Goal: Download file/media

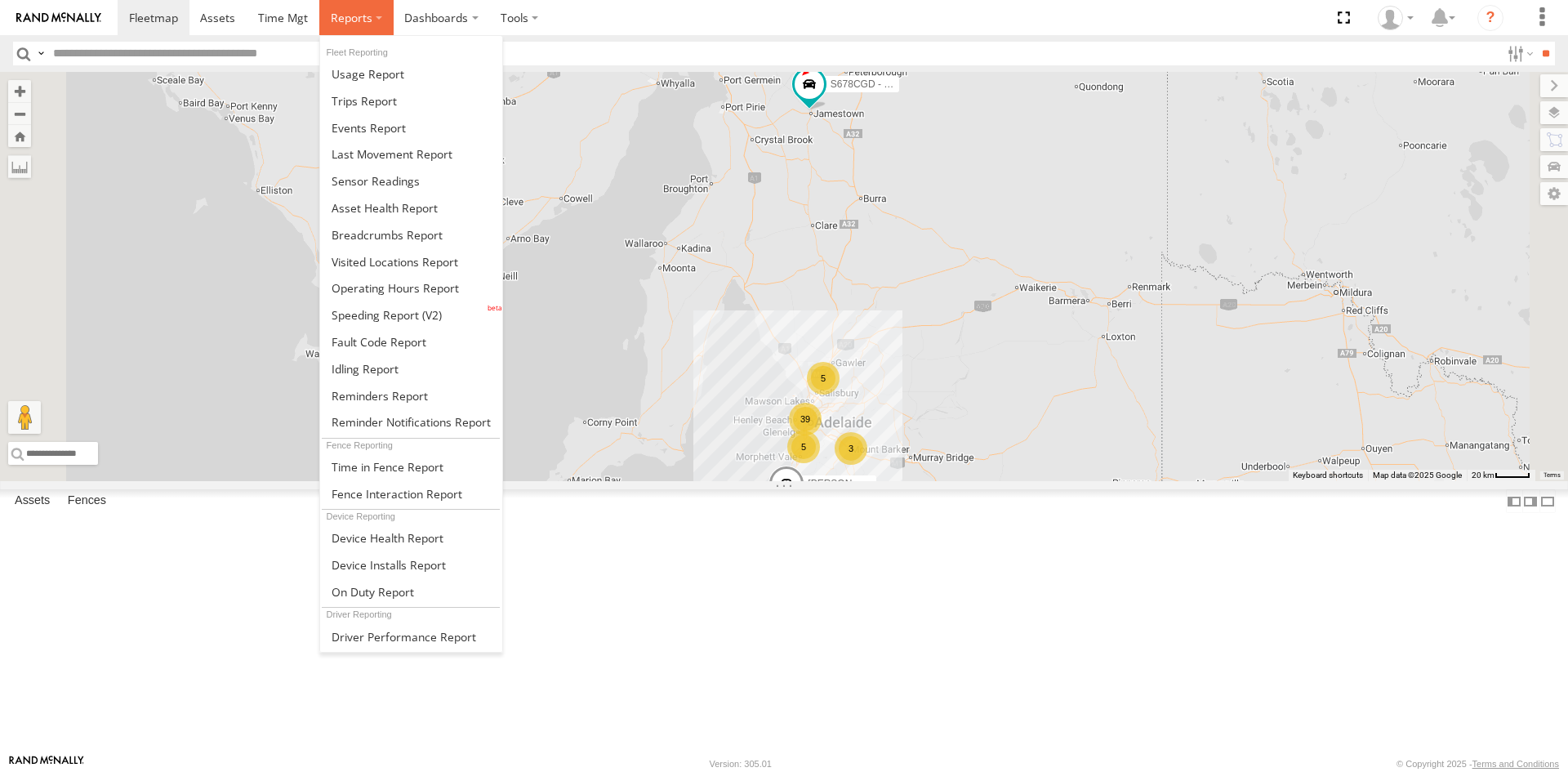
click at [357, 11] on span at bounding box center [352, 17] width 42 height 15
click at [391, 178] on span at bounding box center [375, 180] width 88 height 15
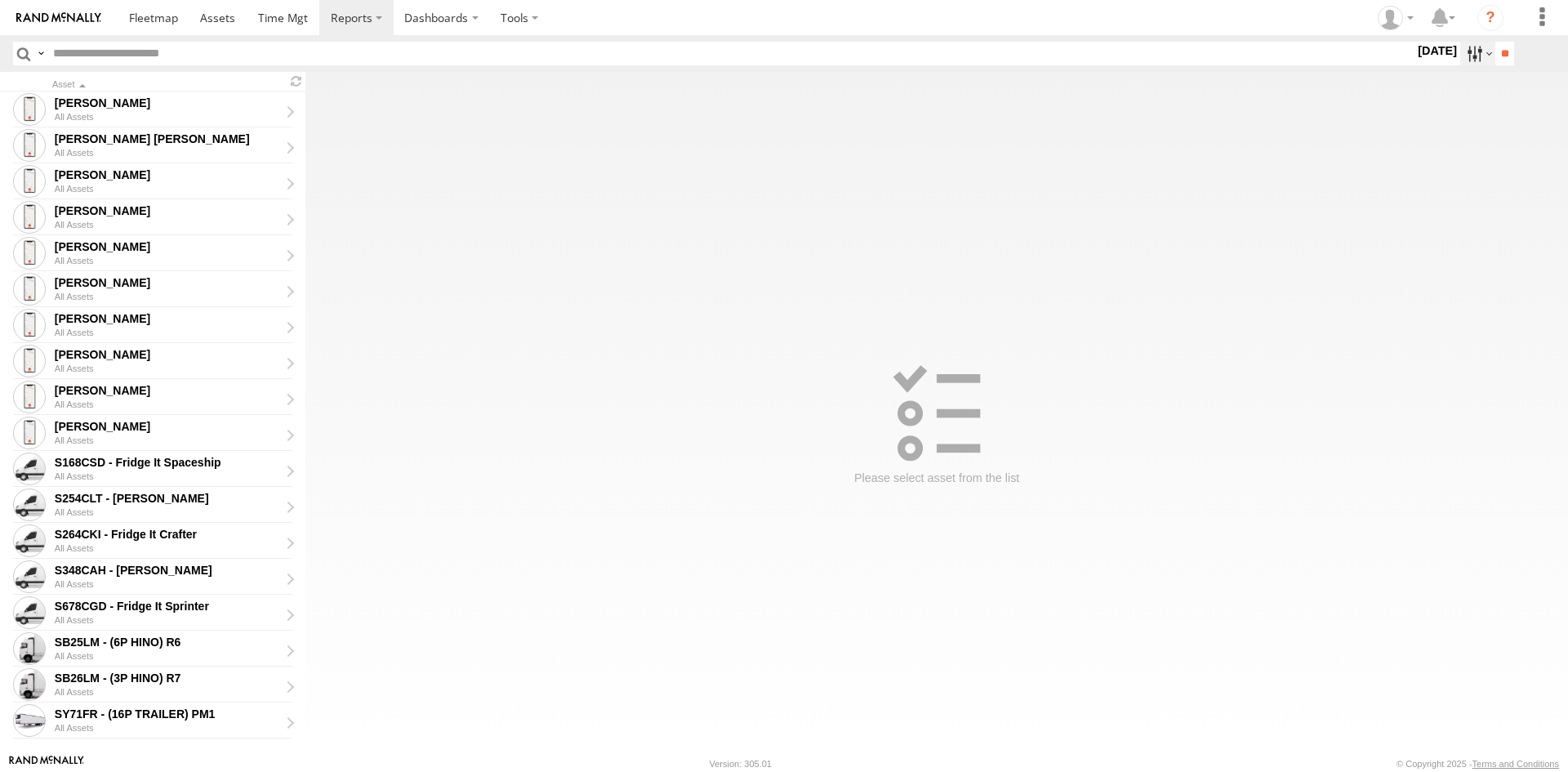
click at [1482, 47] on label at bounding box center [1478, 54] width 36 height 24
click at [0, 0] on label at bounding box center [0, 0] width 0 height 0
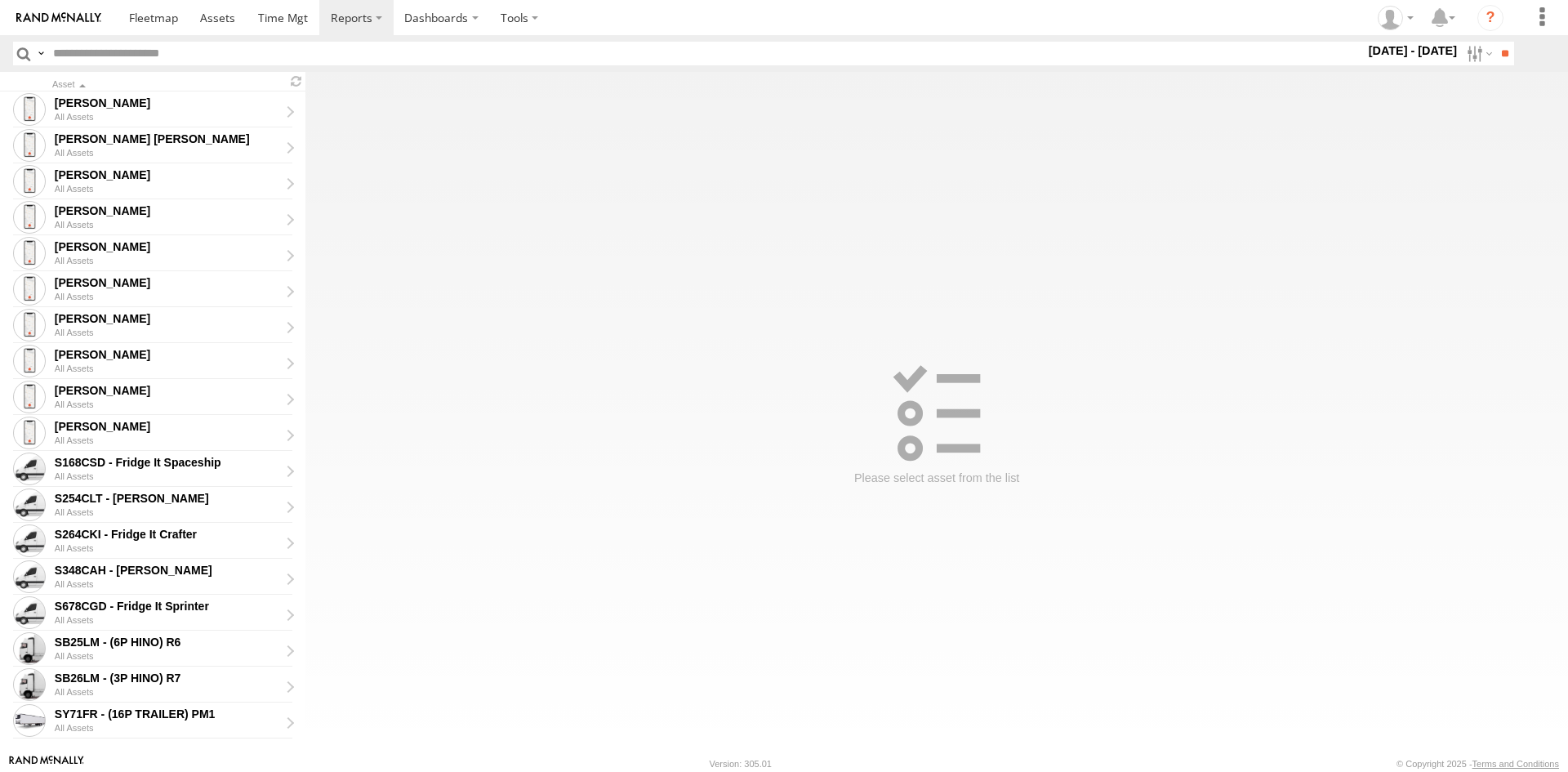
click at [0, 0] on label at bounding box center [0, 0] width 0 height 0
click at [1496, 53] on input "**" at bounding box center [1504, 54] width 19 height 24
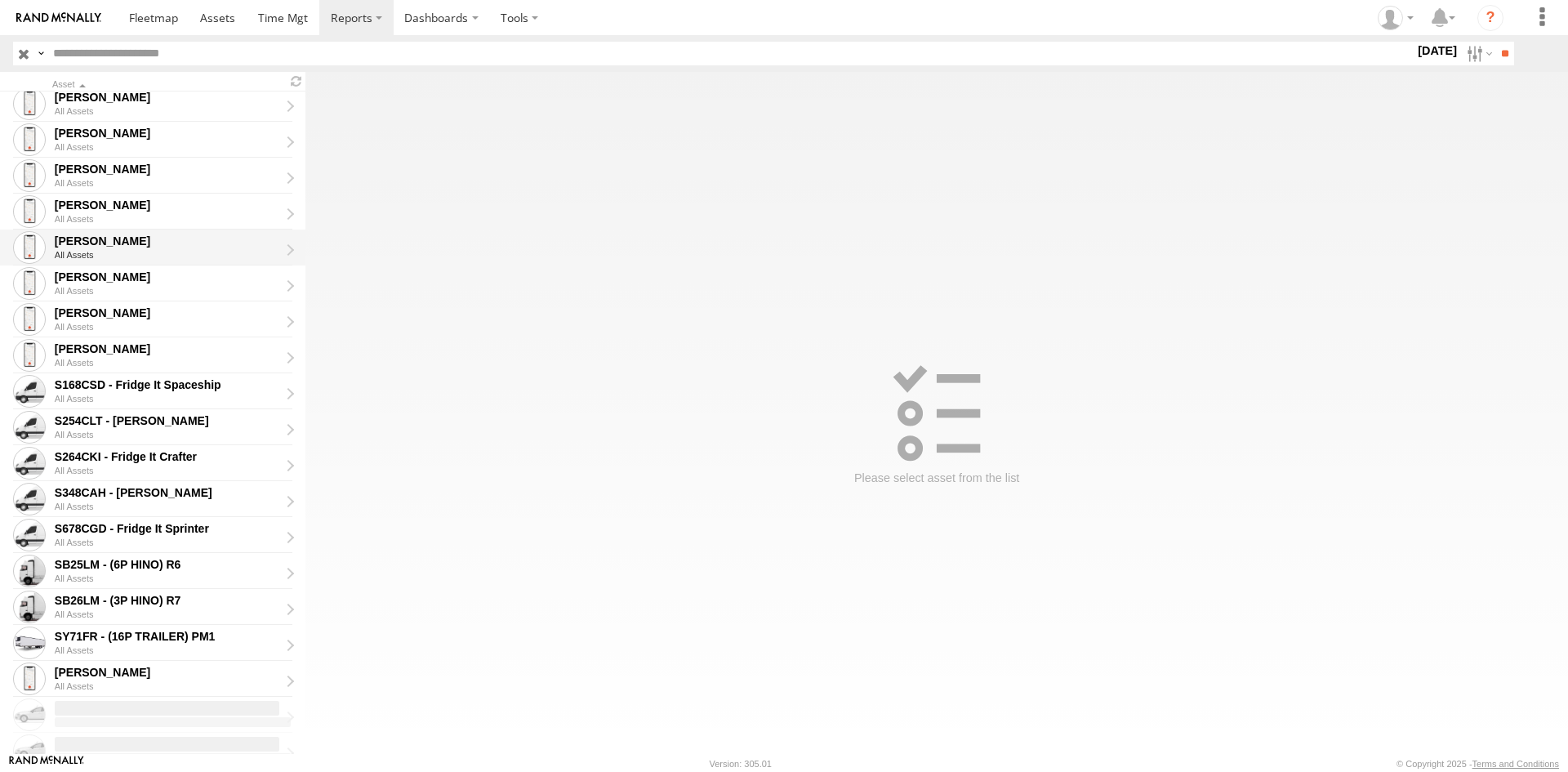
scroll to position [163, 0]
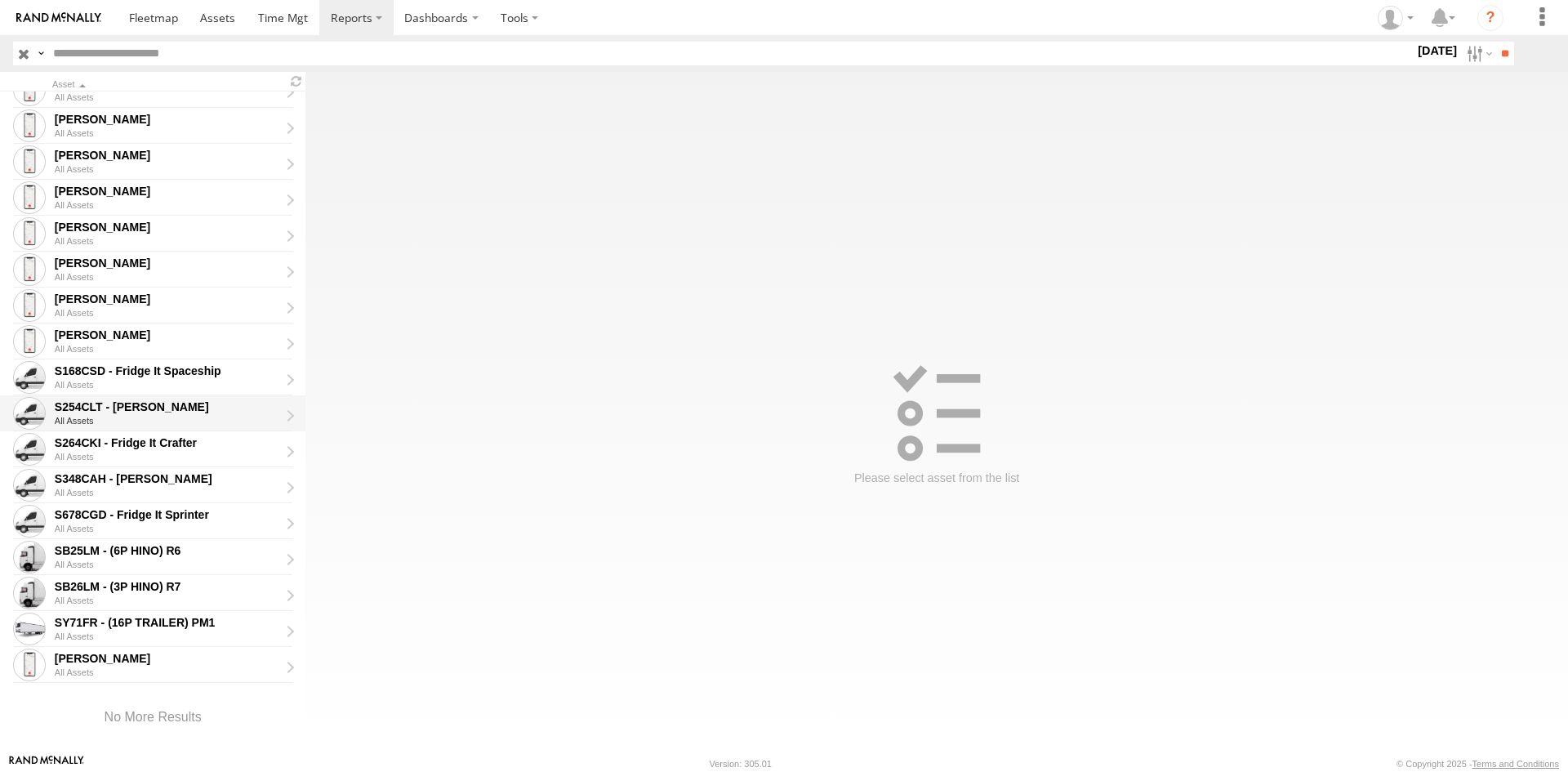
click at [139, 406] on div "S254CLT - [PERSON_NAME]" at bounding box center [167, 407] width 225 height 15
type input "**********"
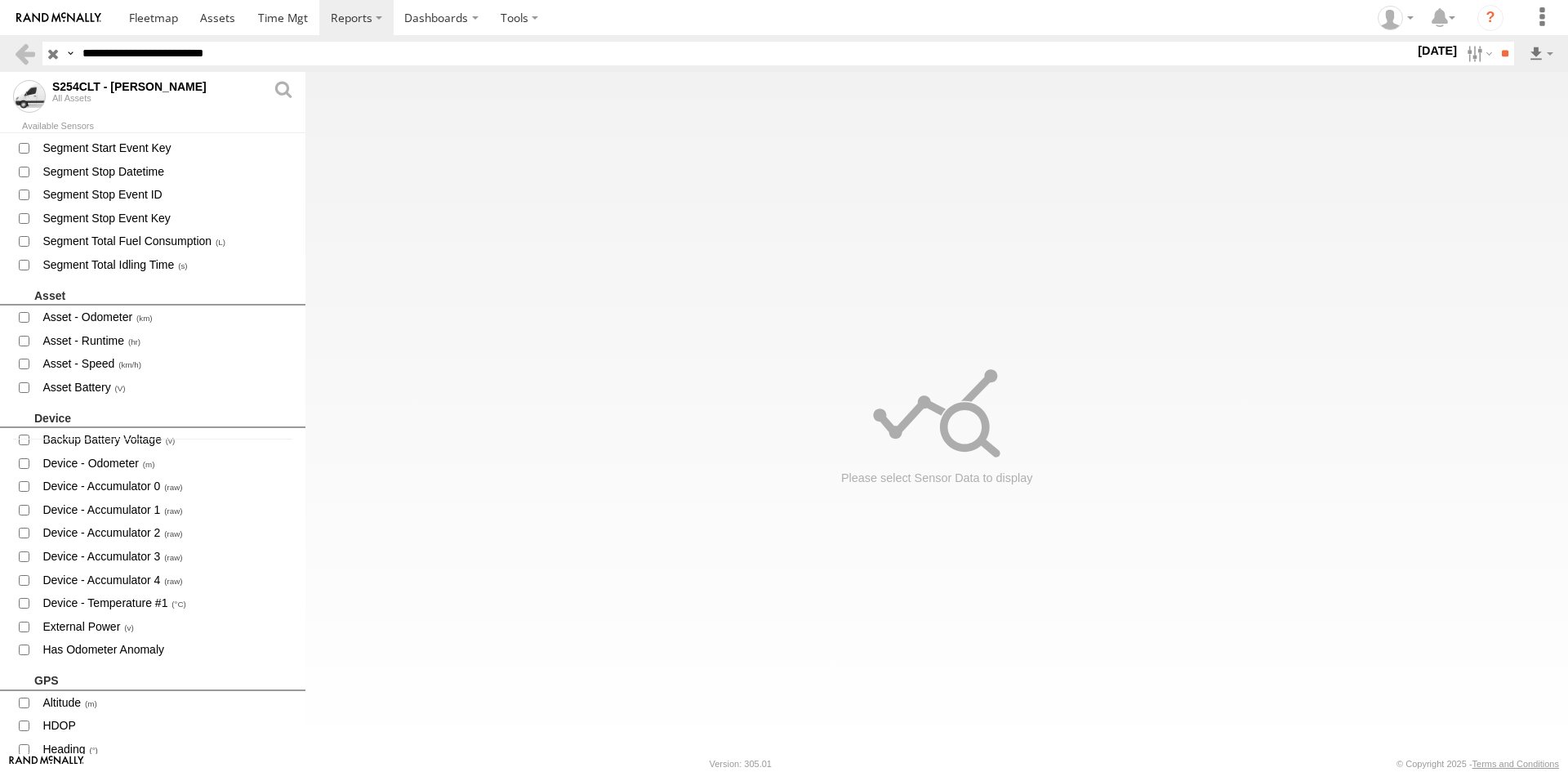
scroll to position [327, 0]
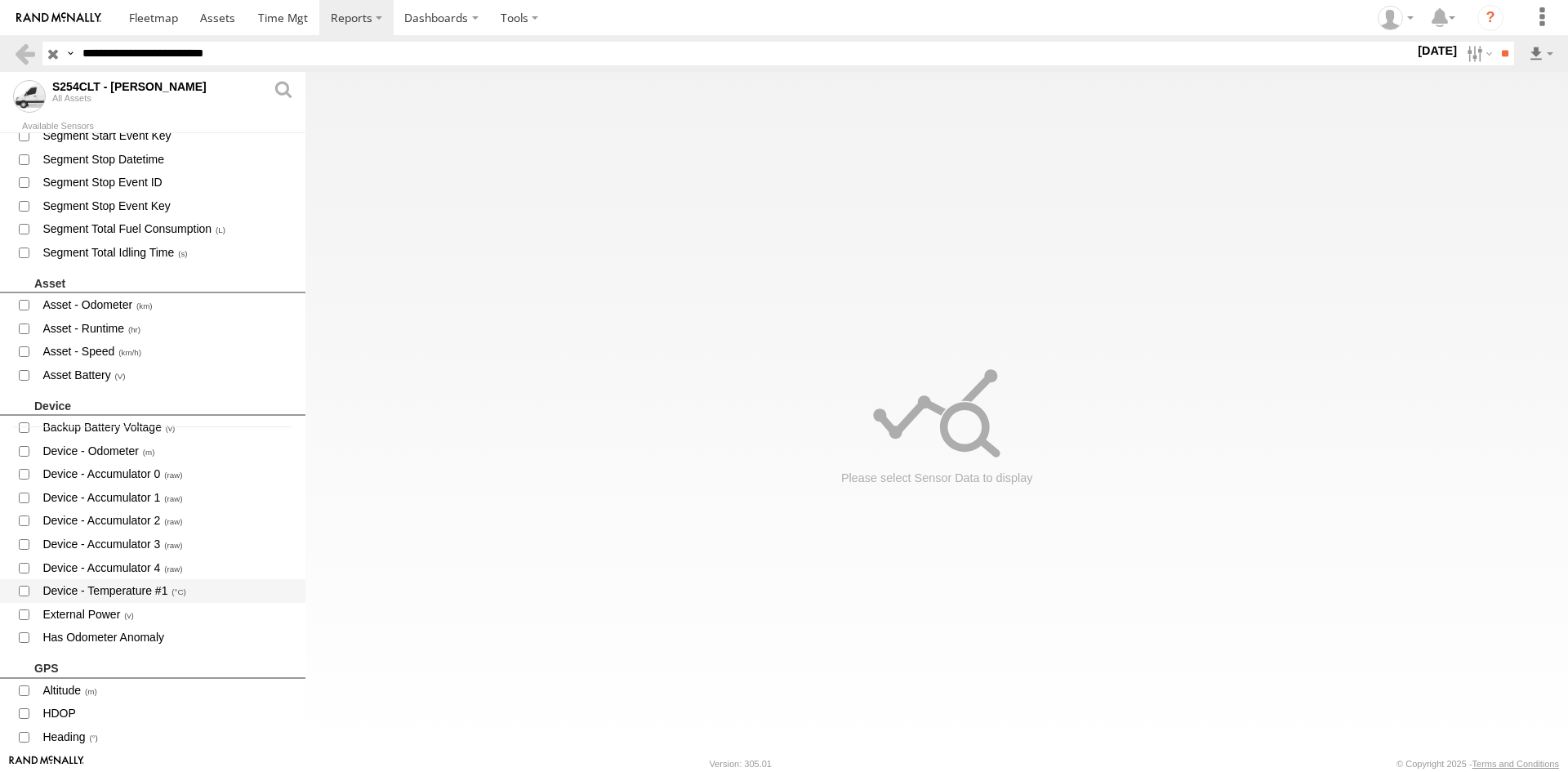
click at [118, 592] on span "Device - Temperature #1" at bounding box center [167, 591] width 252 height 20
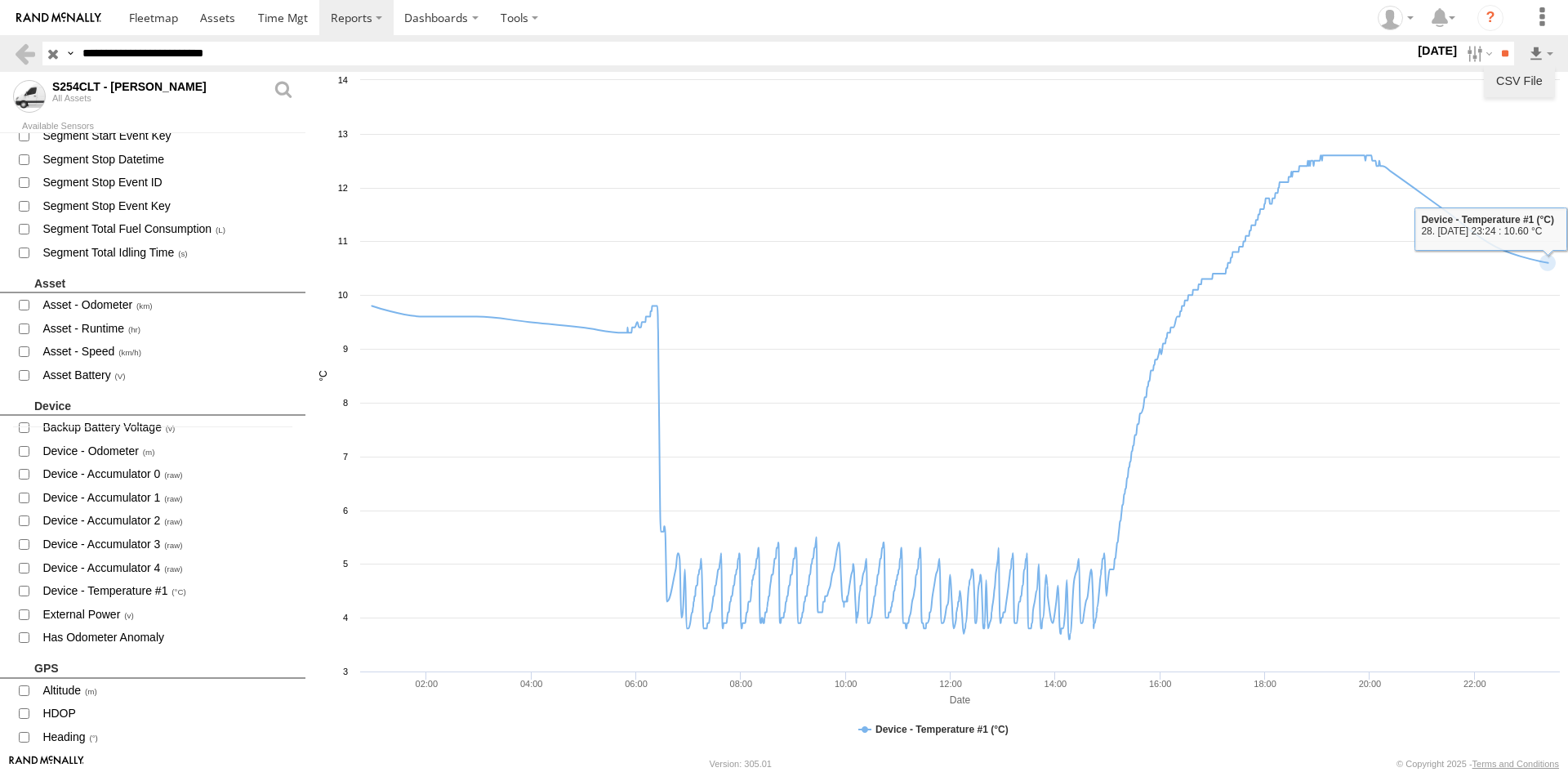
click at [1525, 77] on link "CSV File" at bounding box center [1520, 80] width 58 height 25
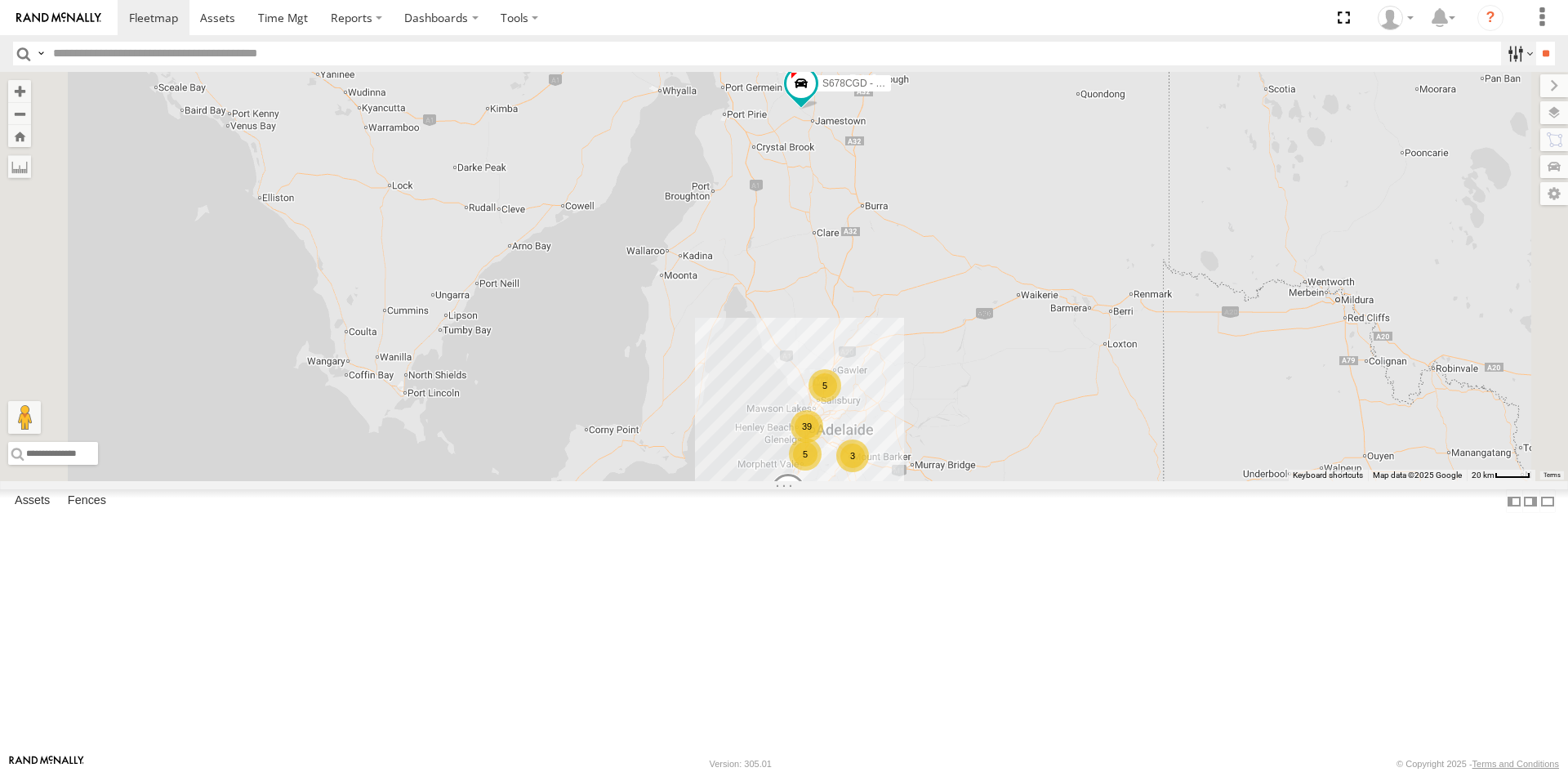
click at [1508, 54] on label at bounding box center [1519, 54] width 36 height 24
click at [1509, 54] on label at bounding box center [1519, 54] width 36 height 24
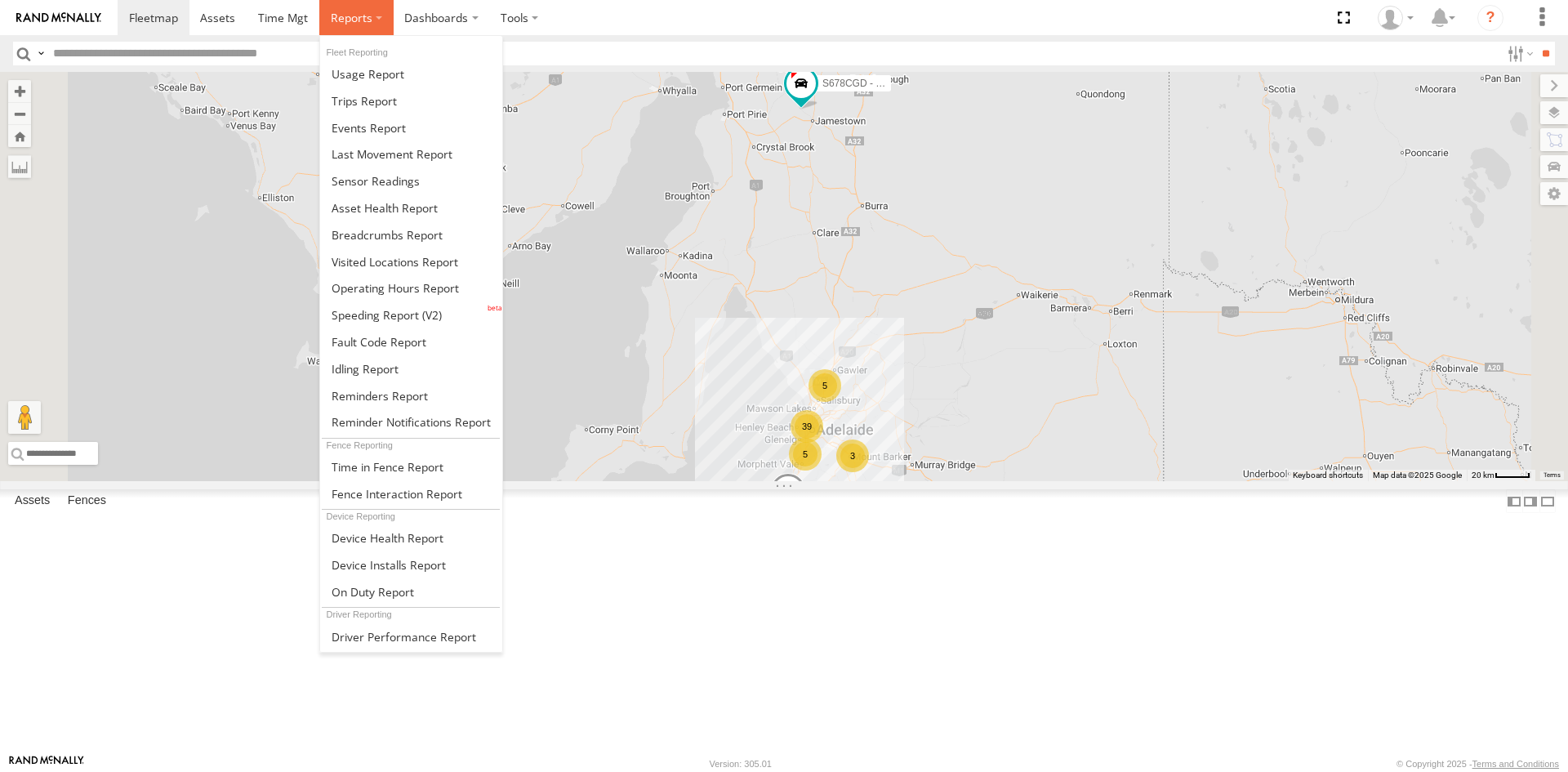
click at [335, 15] on span at bounding box center [352, 17] width 42 height 15
click at [400, 177] on span at bounding box center [375, 180] width 88 height 15
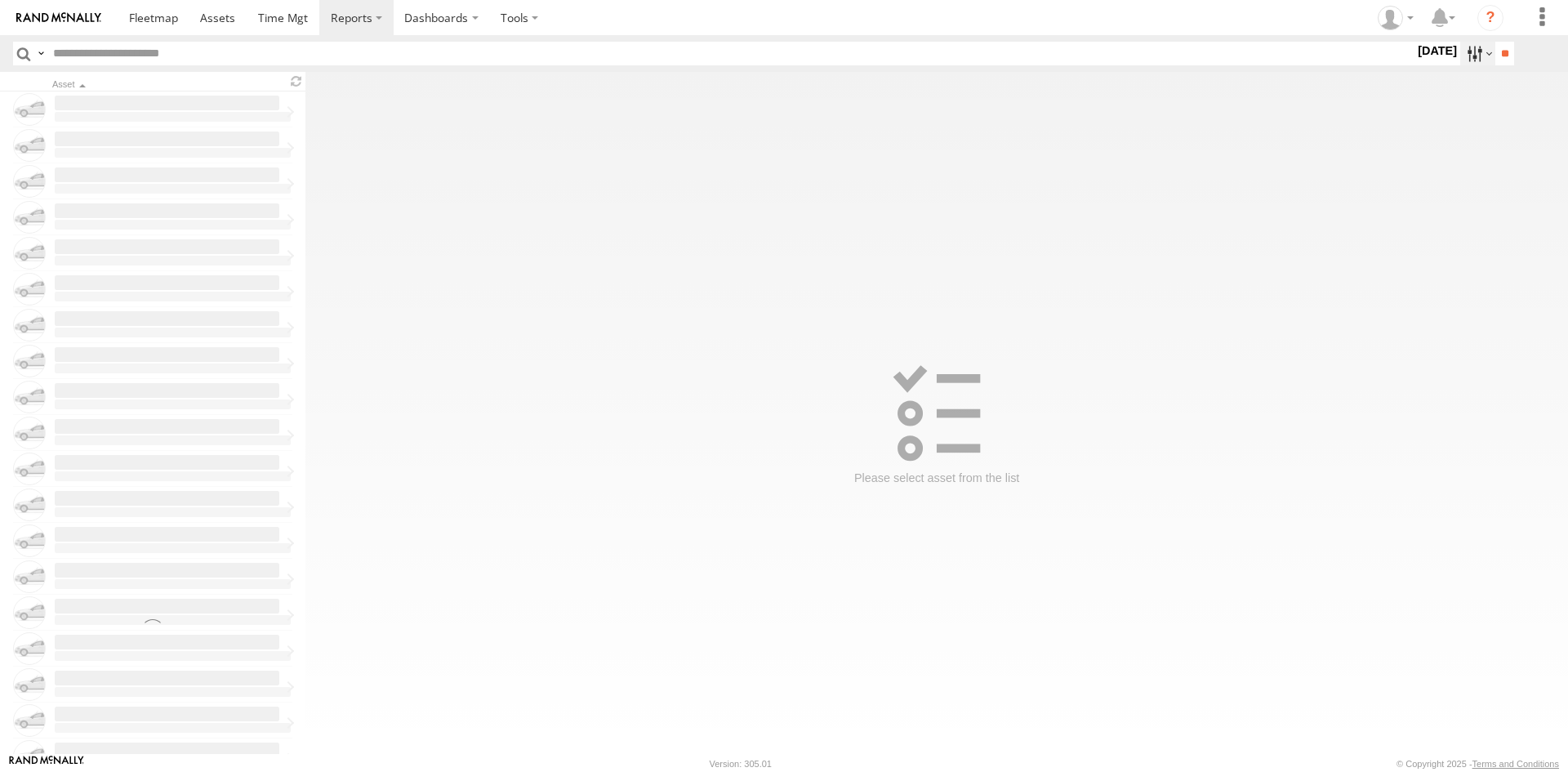
click at [1463, 58] on label at bounding box center [1478, 54] width 36 height 24
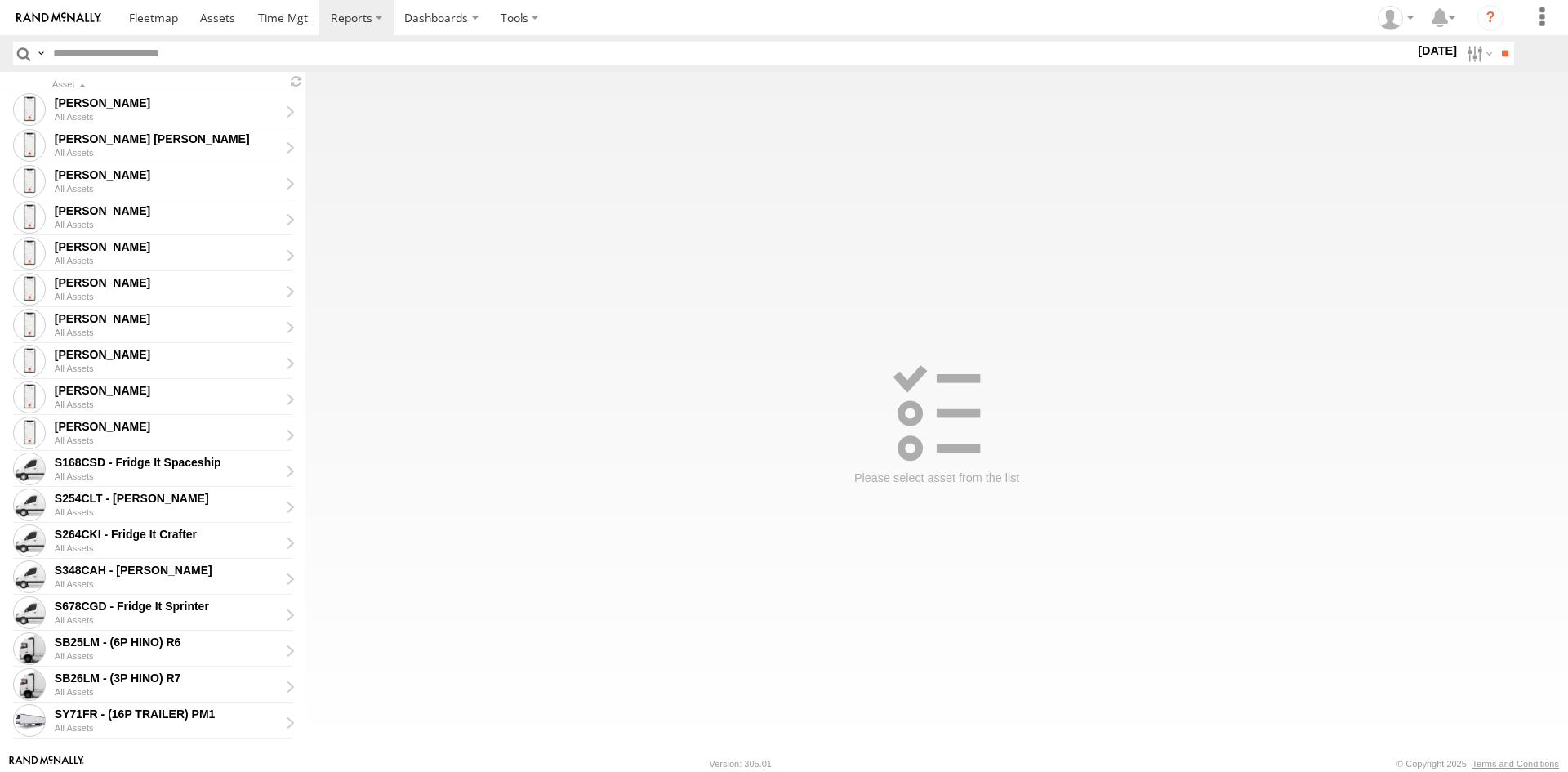
click at [0, 0] on label at bounding box center [0, 0] width 0 height 0
click at [1497, 58] on input "**" at bounding box center [1504, 54] width 19 height 24
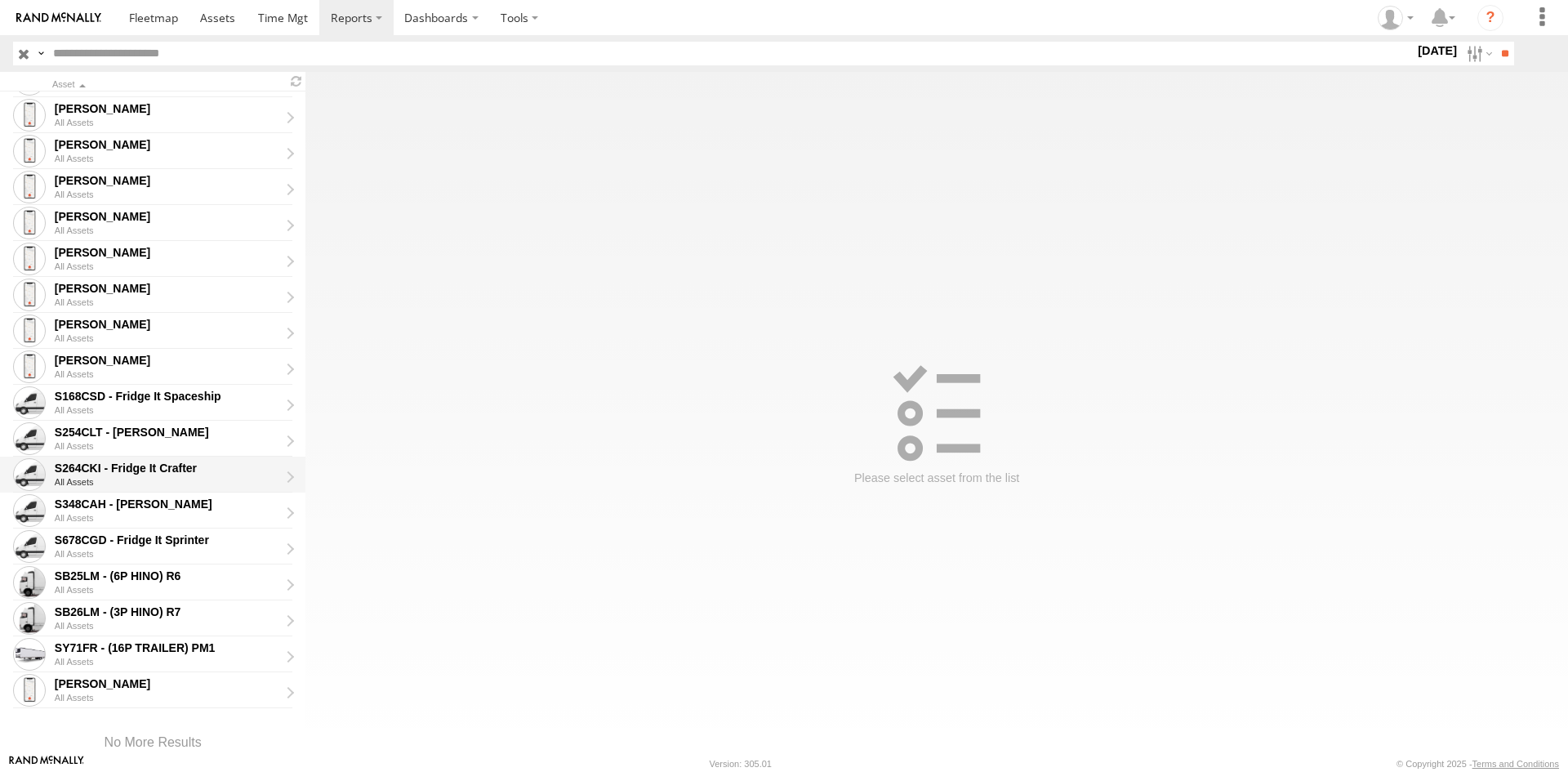
scroll to position [163, 0]
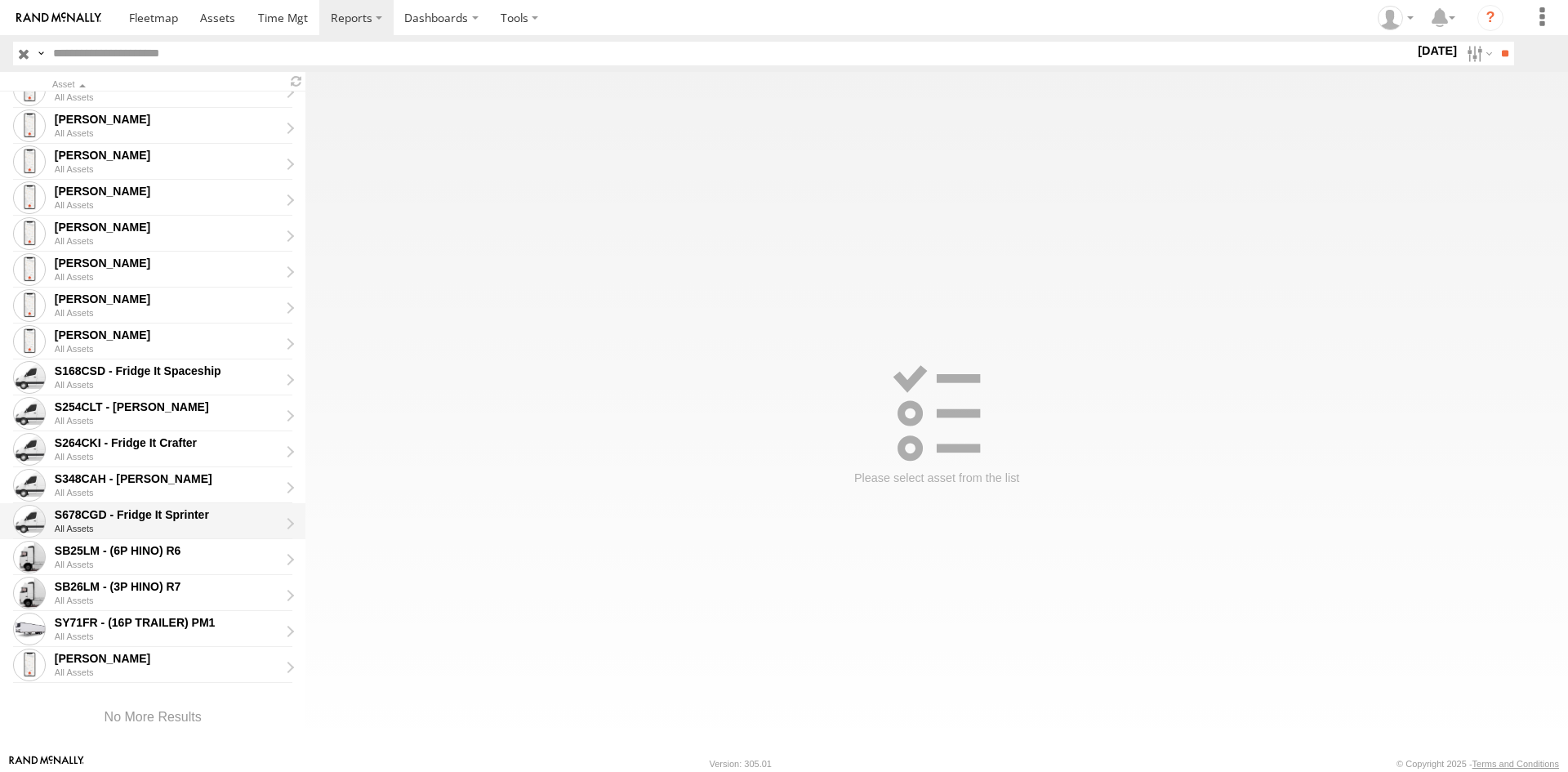
click at [176, 509] on div "S678CGD - Fridge It Sprinter" at bounding box center [167, 515] width 225 height 15
type input "**********"
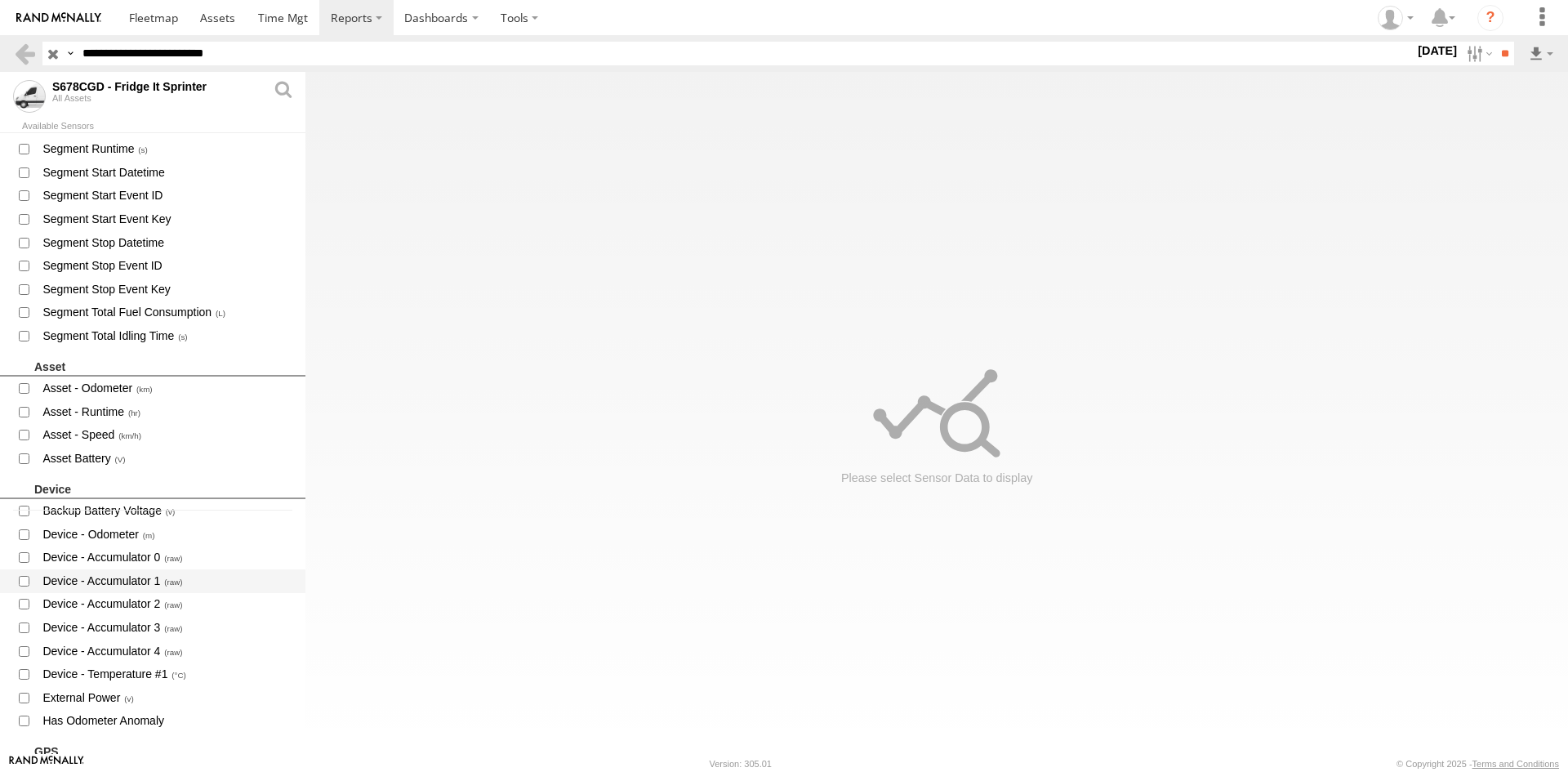
scroll to position [245, 0]
click at [127, 672] on span "Device - Temperature #1" at bounding box center [167, 673] width 252 height 20
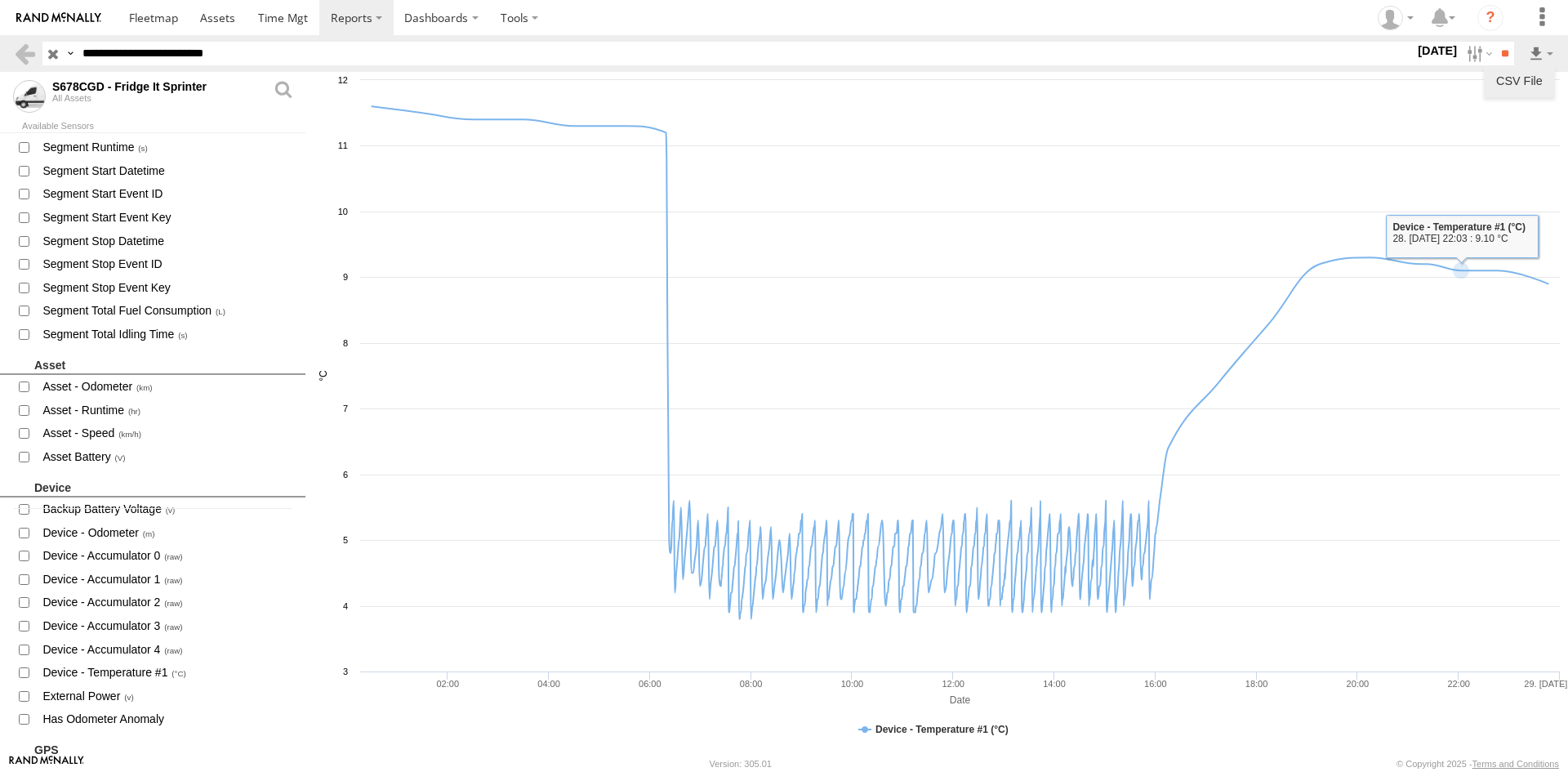
click at [1524, 83] on link "CSV File" at bounding box center [1520, 80] width 58 height 25
click at [1473, 54] on label at bounding box center [1478, 54] width 36 height 24
click at [0, 0] on label at bounding box center [0, 0] width 0 height 0
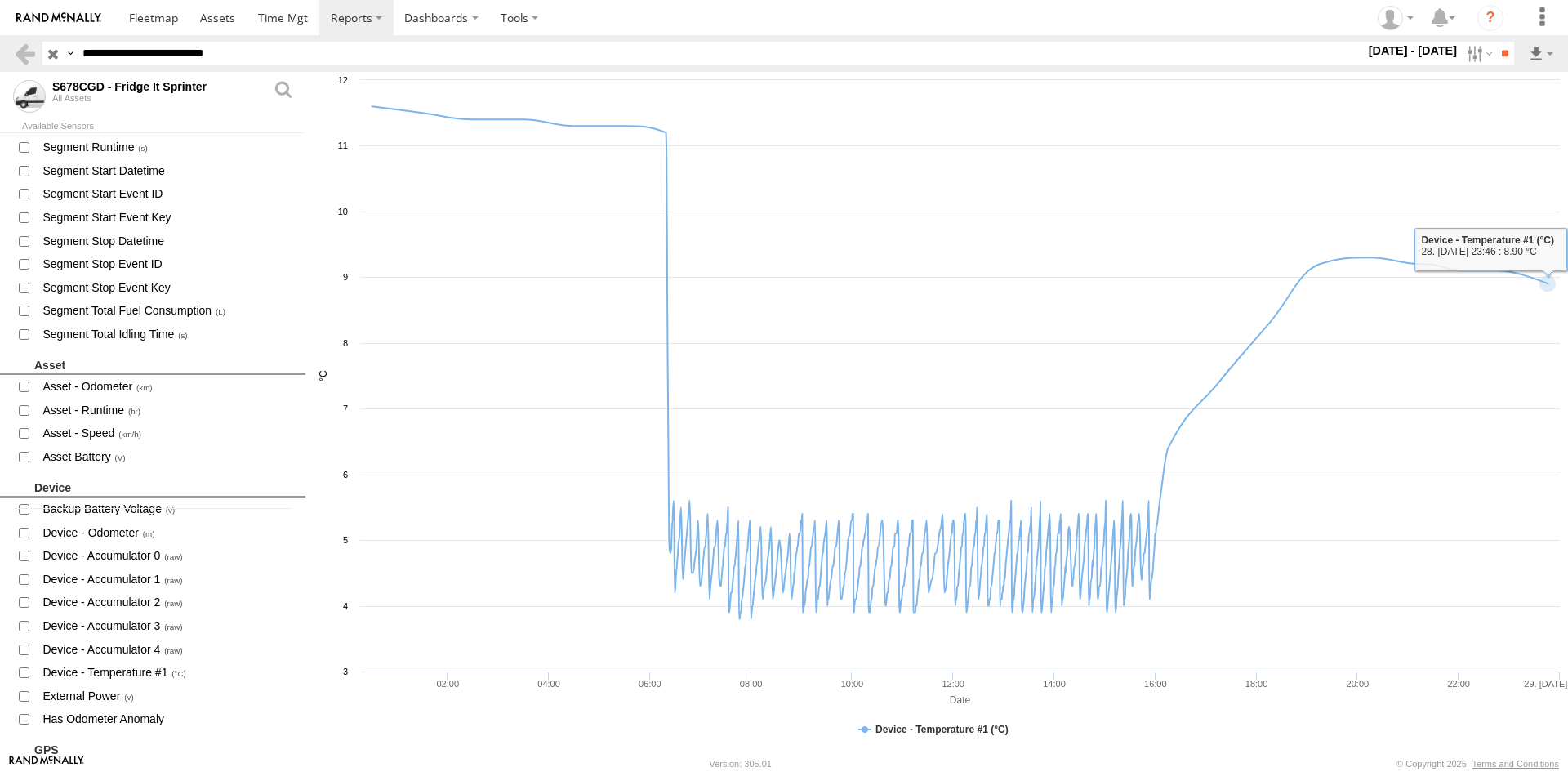
click at [0, 0] on label at bounding box center [0, 0] width 0 height 0
click at [1505, 52] on input "**" at bounding box center [1504, 54] width 19 height 24
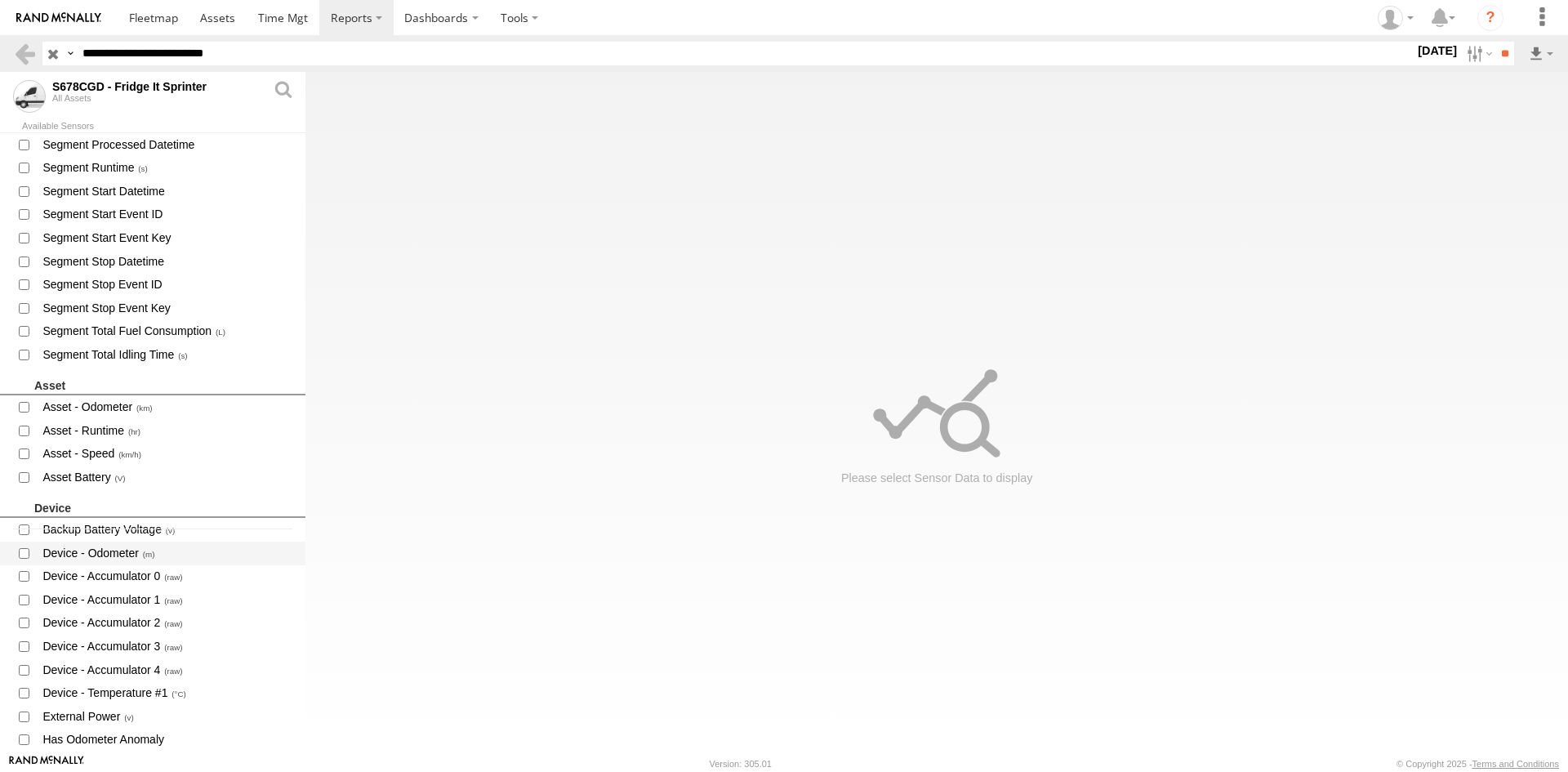
scroll to position [245, 0]
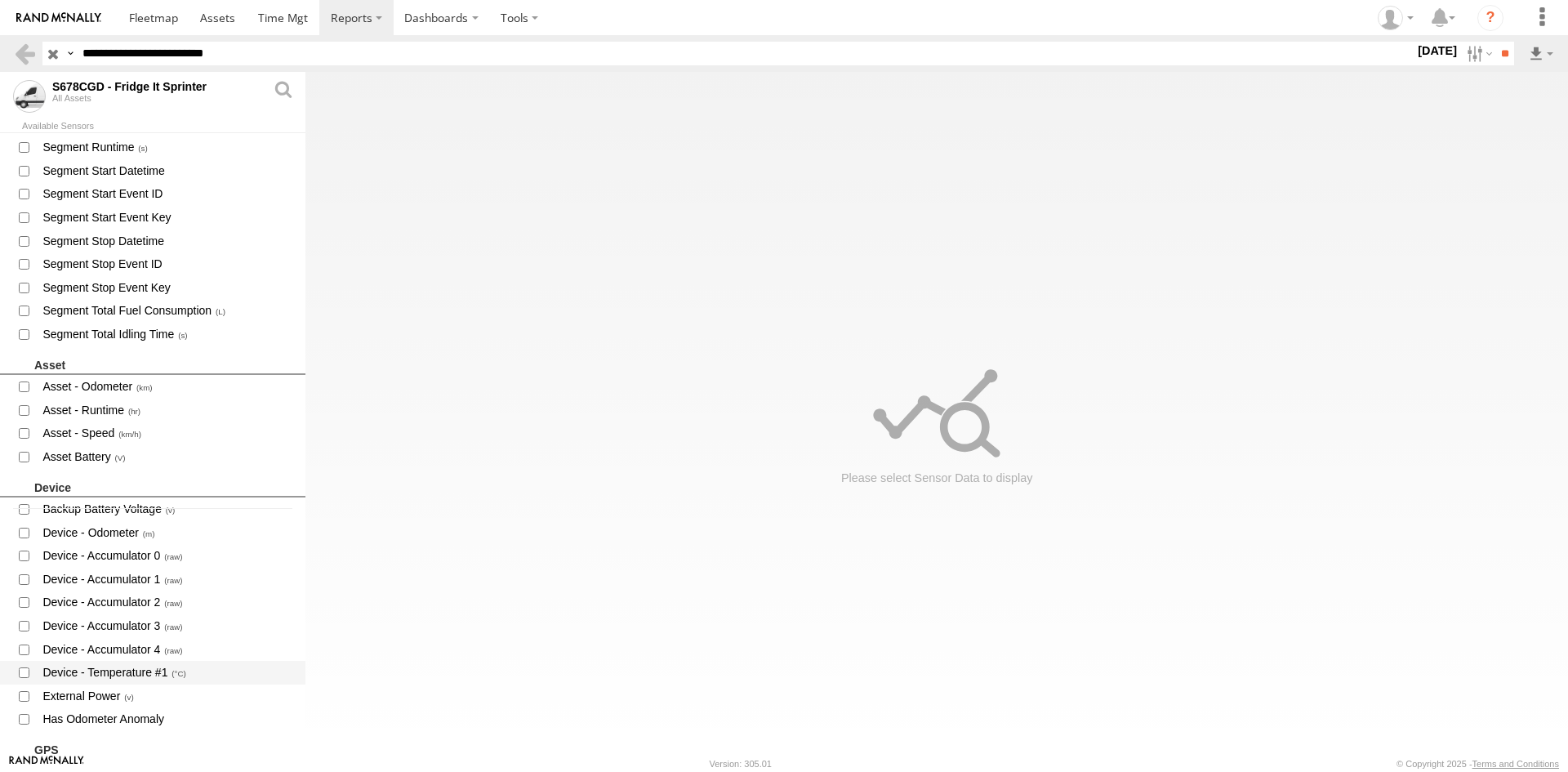
click at [114, 674] on span "Device - Temperature #1" at bounding box center [167, 673] width 252 height 20
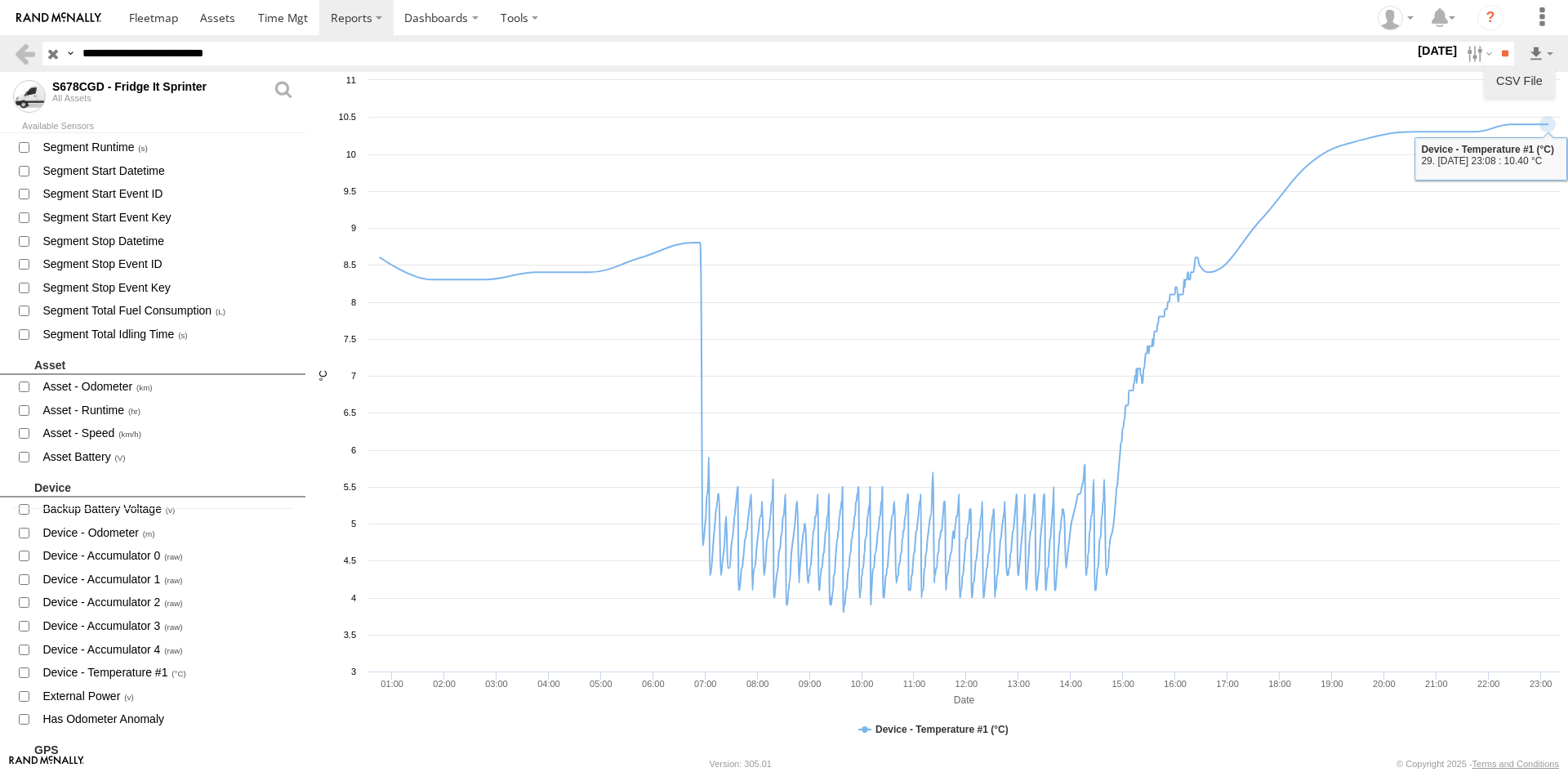
click at [1518, 77] on link "CSV File" at bounding box center [1520, 80] width 58 height 25
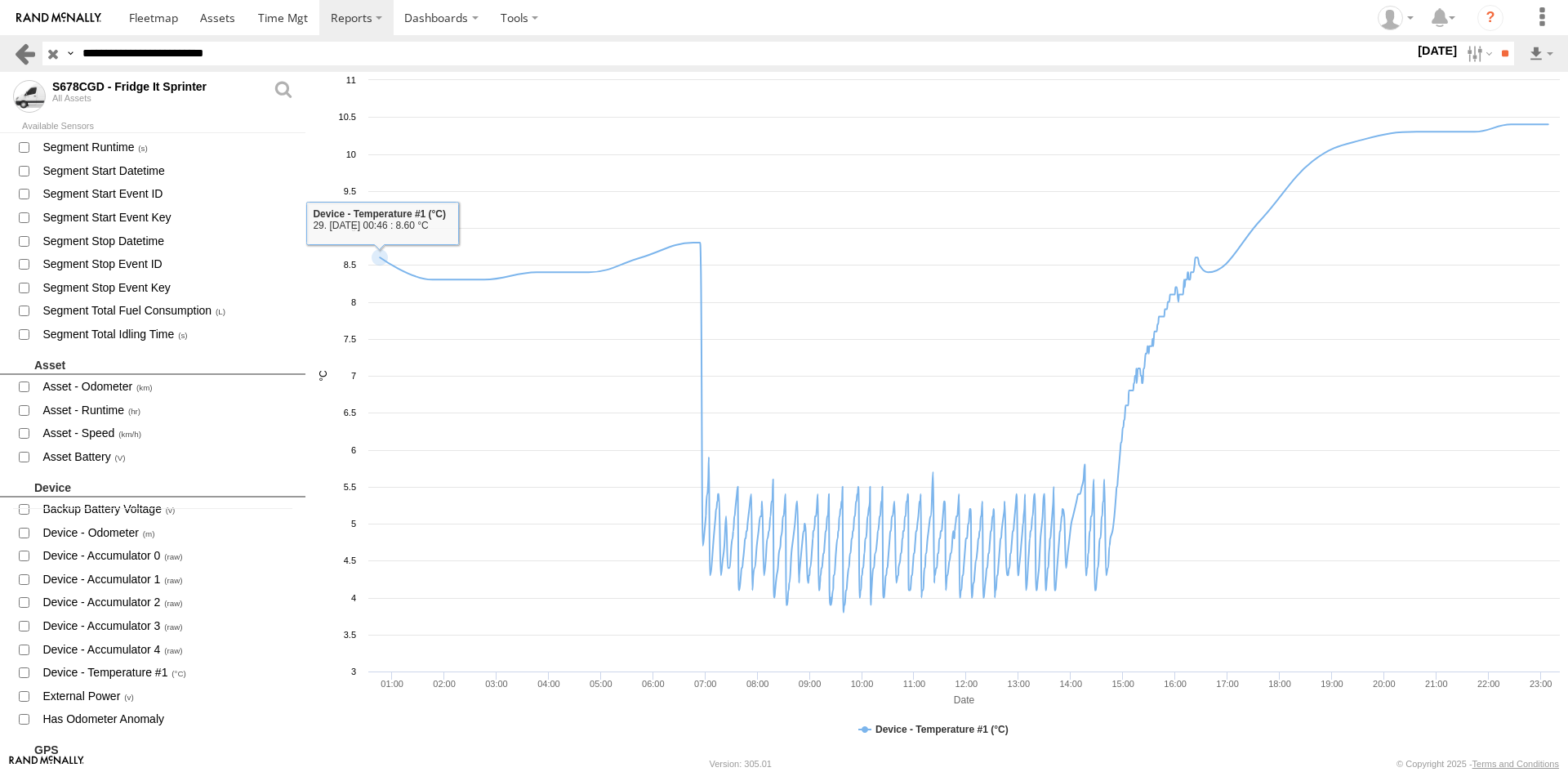
click at [27, 53] on link at bounding box center [25, 54] width 24 height 24
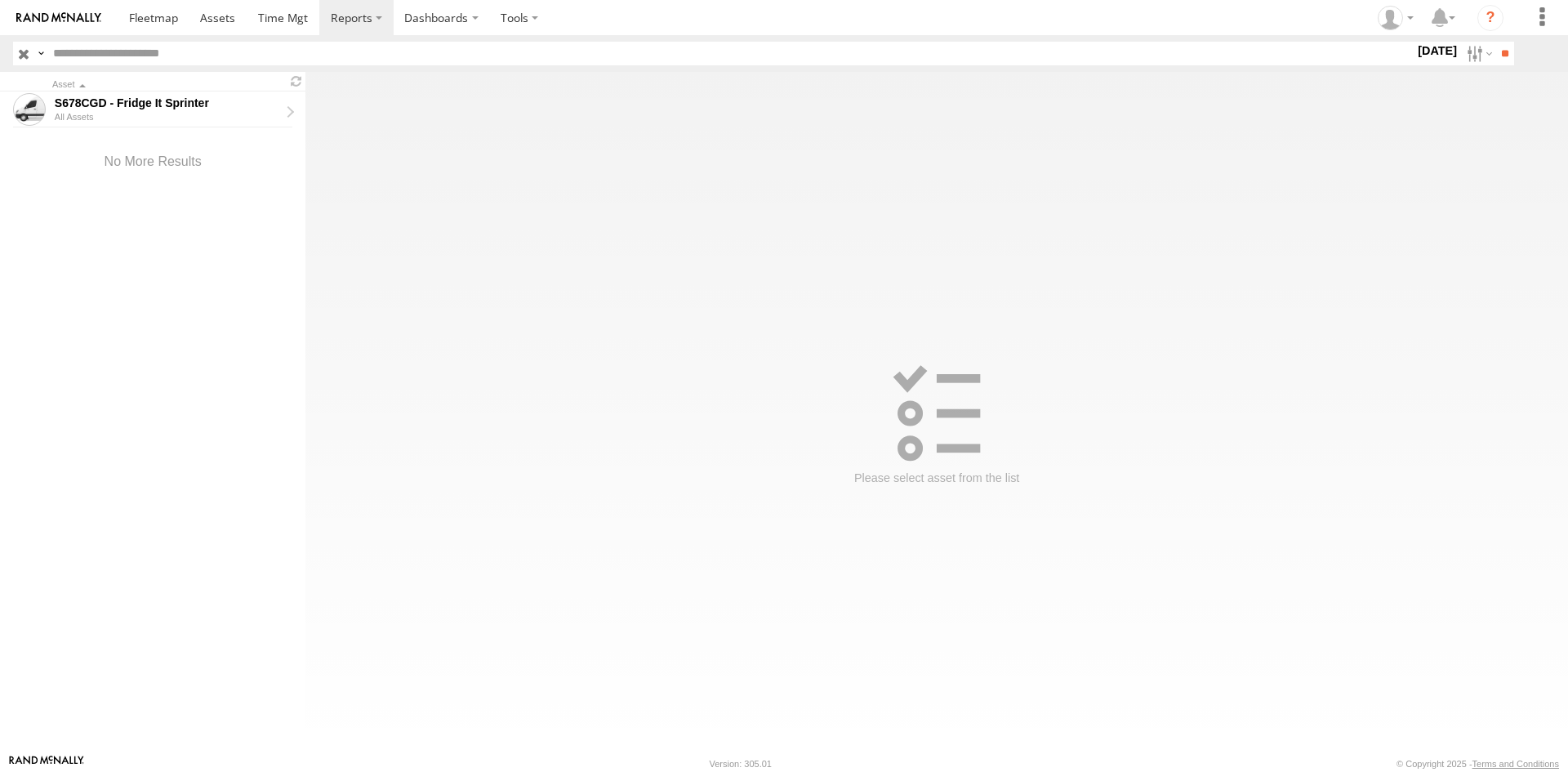
click at [24, 51] on input "button" at bounding box center [23, 54] width 21 height 24
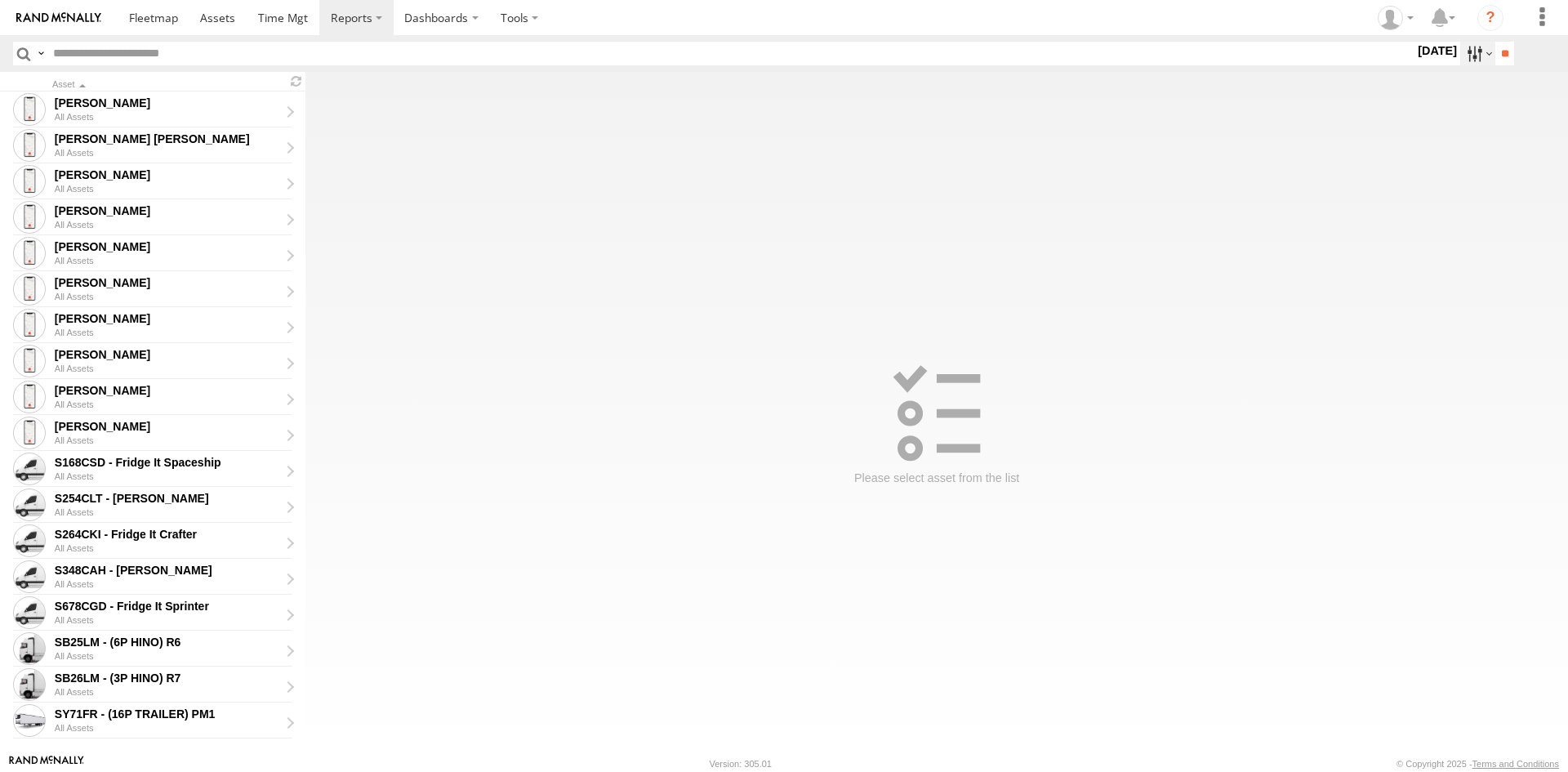
click at [1469, 61] on label at bounding box center [1478, 54] width 36 height 24
click at [0, 0] on label at bounding box center [0, 0] width 0 height 0
drag, startPoint x: 1498, startPoint y: 56, endPoint x: 1486, endPoint y: 60, distance: 12.6
click at [1498, 55] on input "**" at bounding box center [1504, 54] width 19 height 24
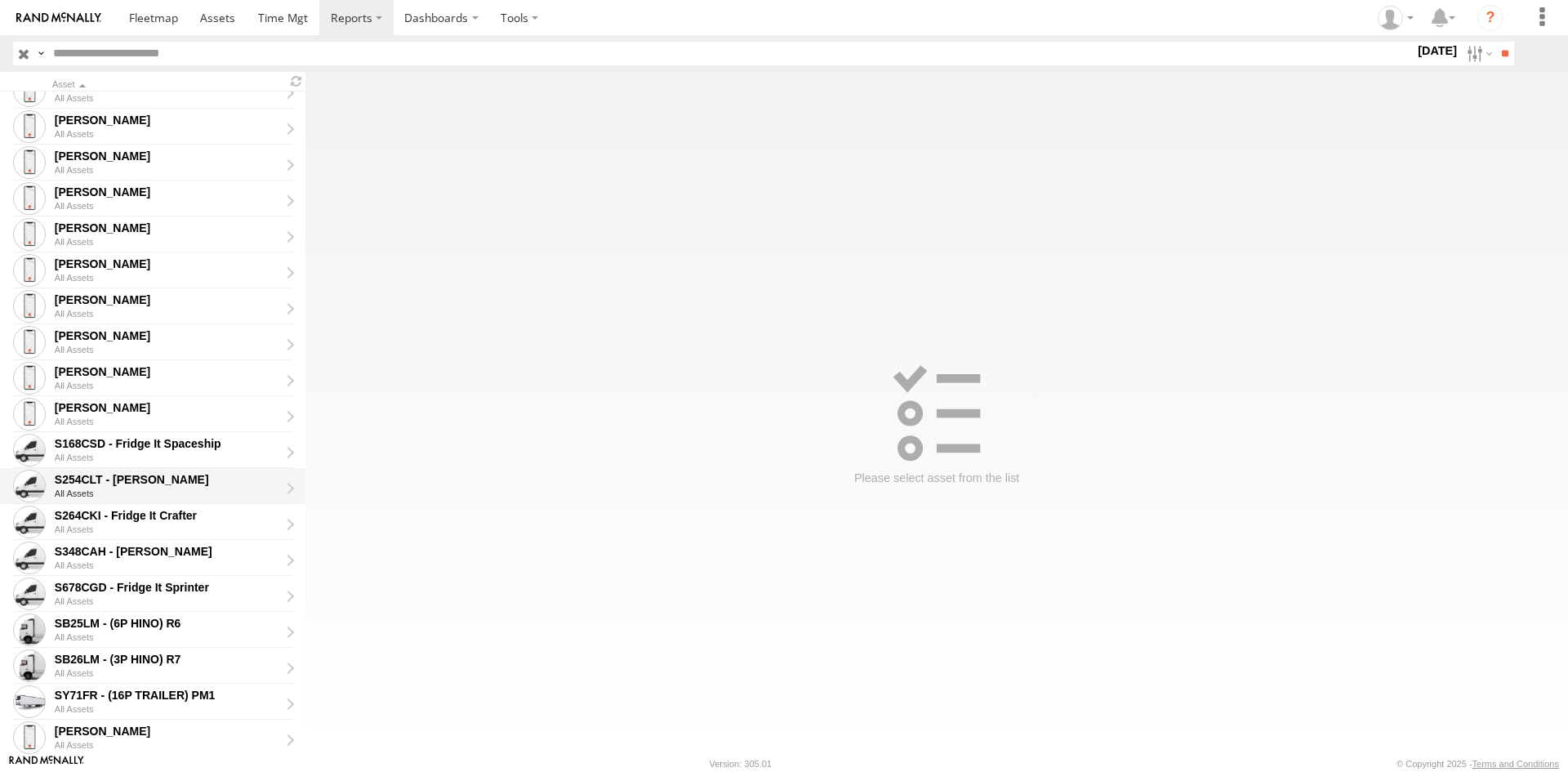
scroll to position [163, 0]
click at [190, 449] on div "S168CSD - Fridge It Spaceship" at bounding box center [167, 443] width 225 height 15
type input "**********"
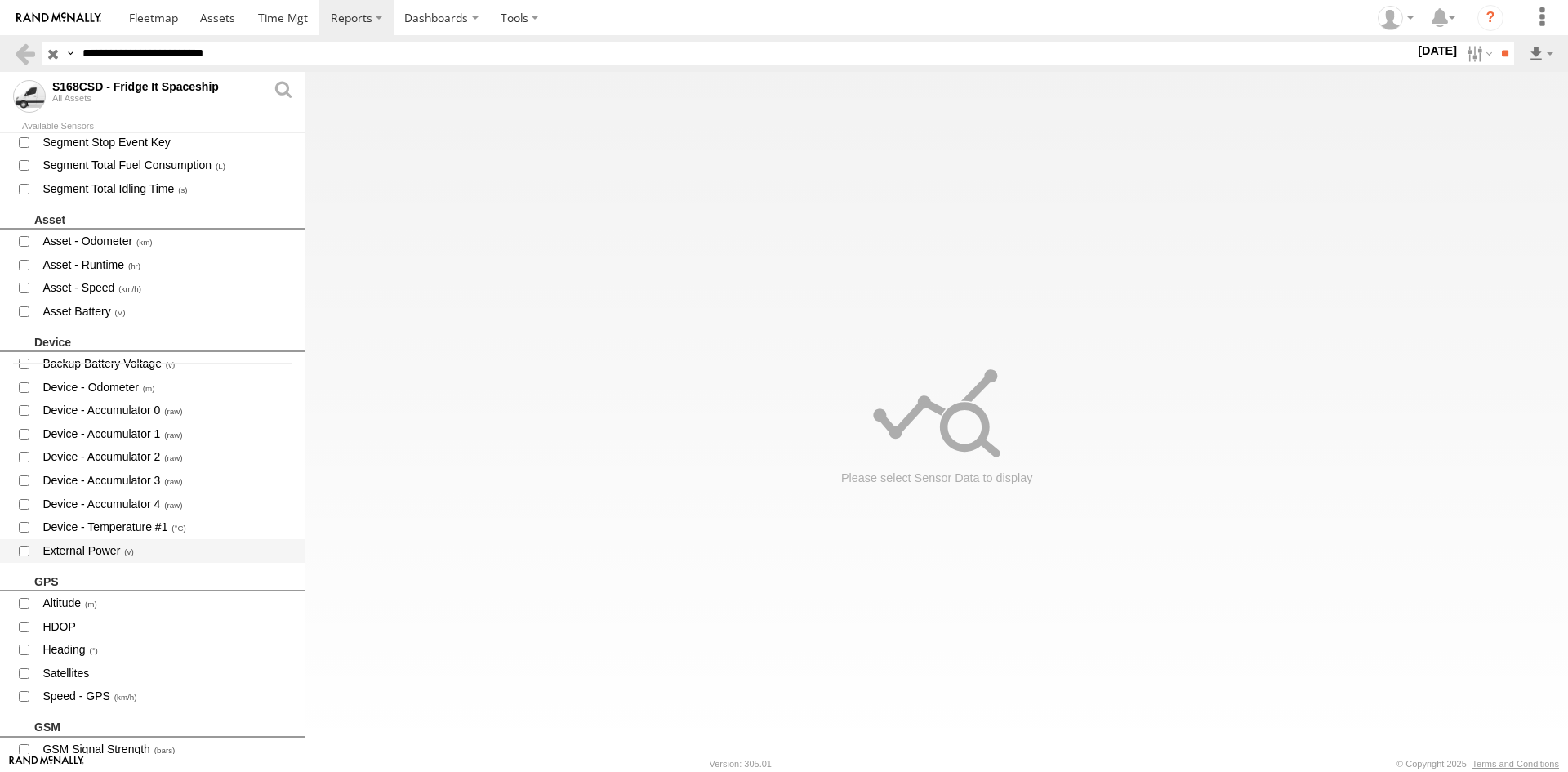
scroll to position [408, 0]
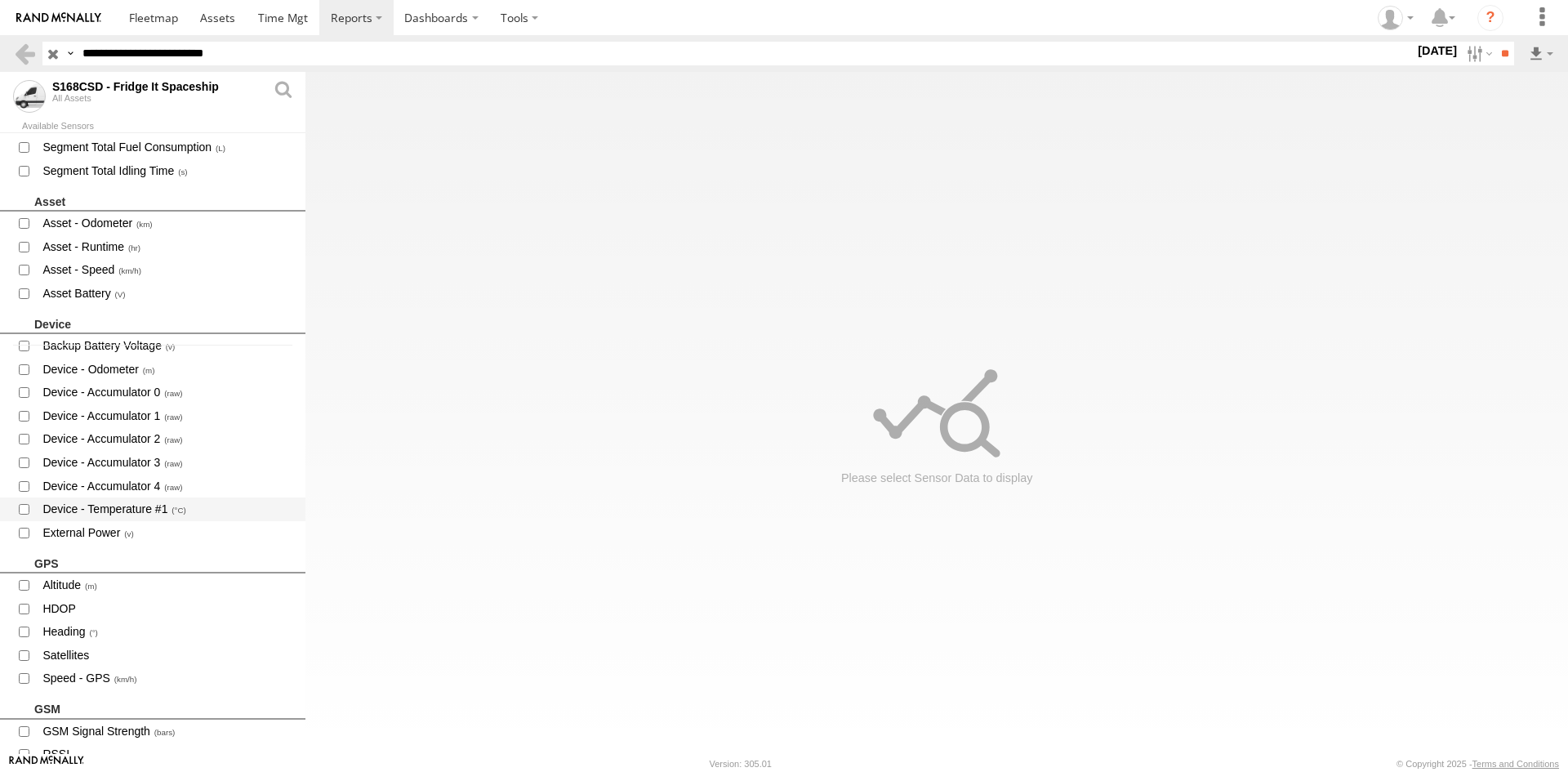
click at [146, 500] on span "Device - Temperature #1" at bounding box center [167, 510] width 252 height 20
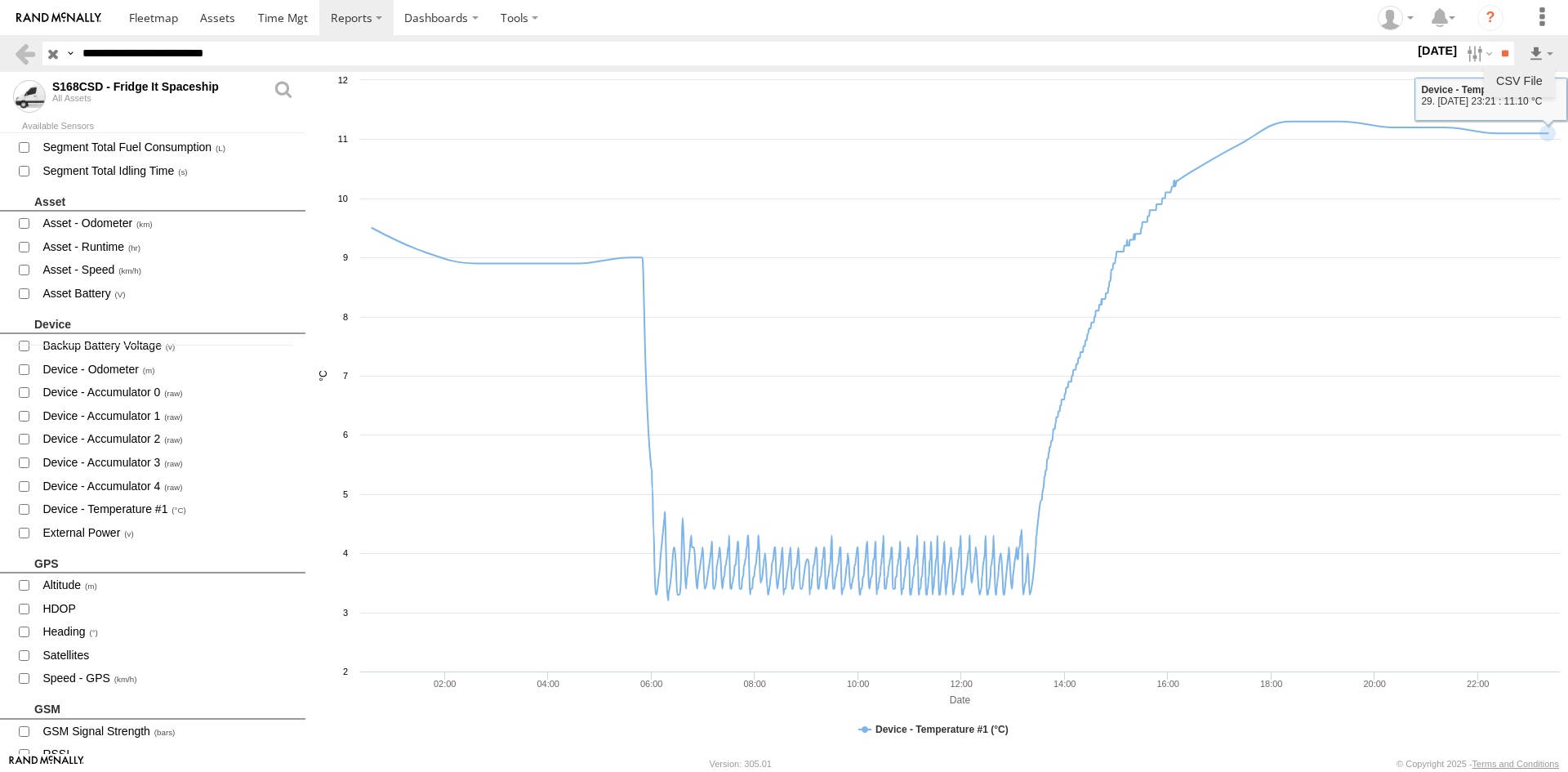
click at [1522, 77] on link "CSV File" at bounding box center [1520, 80] width 58 height 25
click at [33, 55] on link at bounding box center [25, 54] width 24 height 24
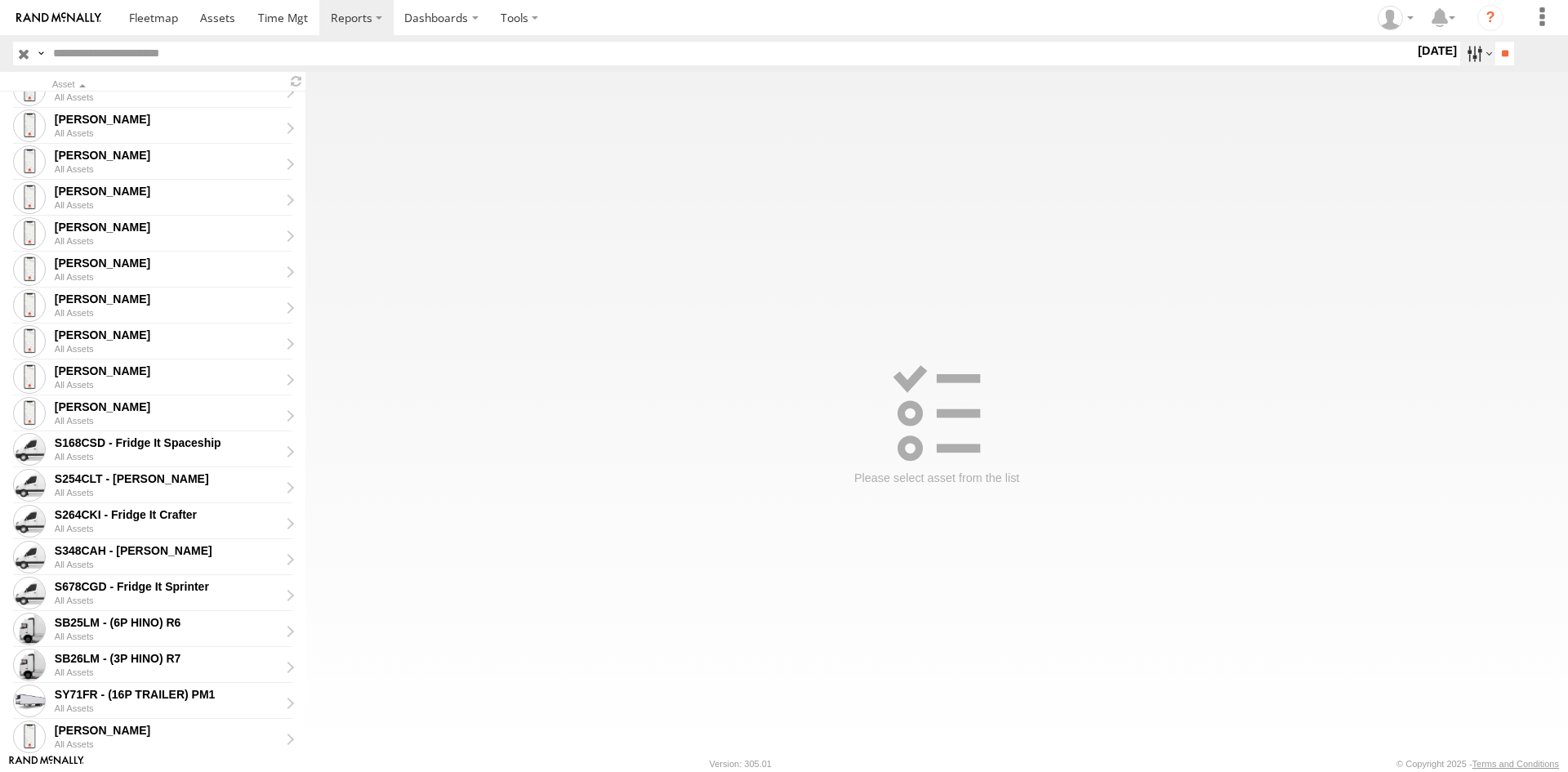
click at [1460, 51] on label at bounding box center [1478, 54] width 36 height 24
click at [0, 0] on label at bounding box center [0, 0] width 0 height 0
click at [1501, 60] on input "**" at bounding box center [1504, 54] width 19 height 24
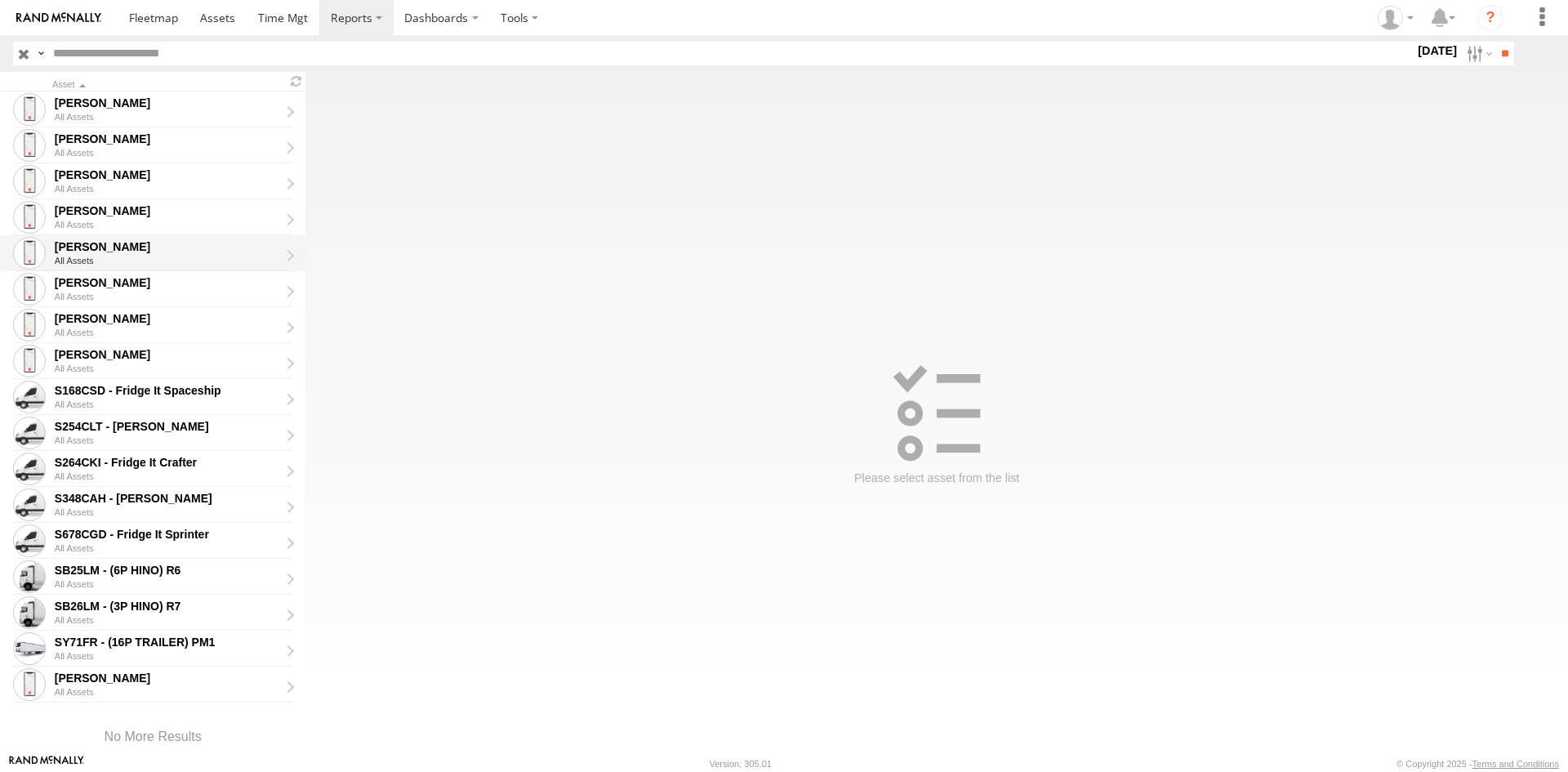
scroll to position [245, 0]
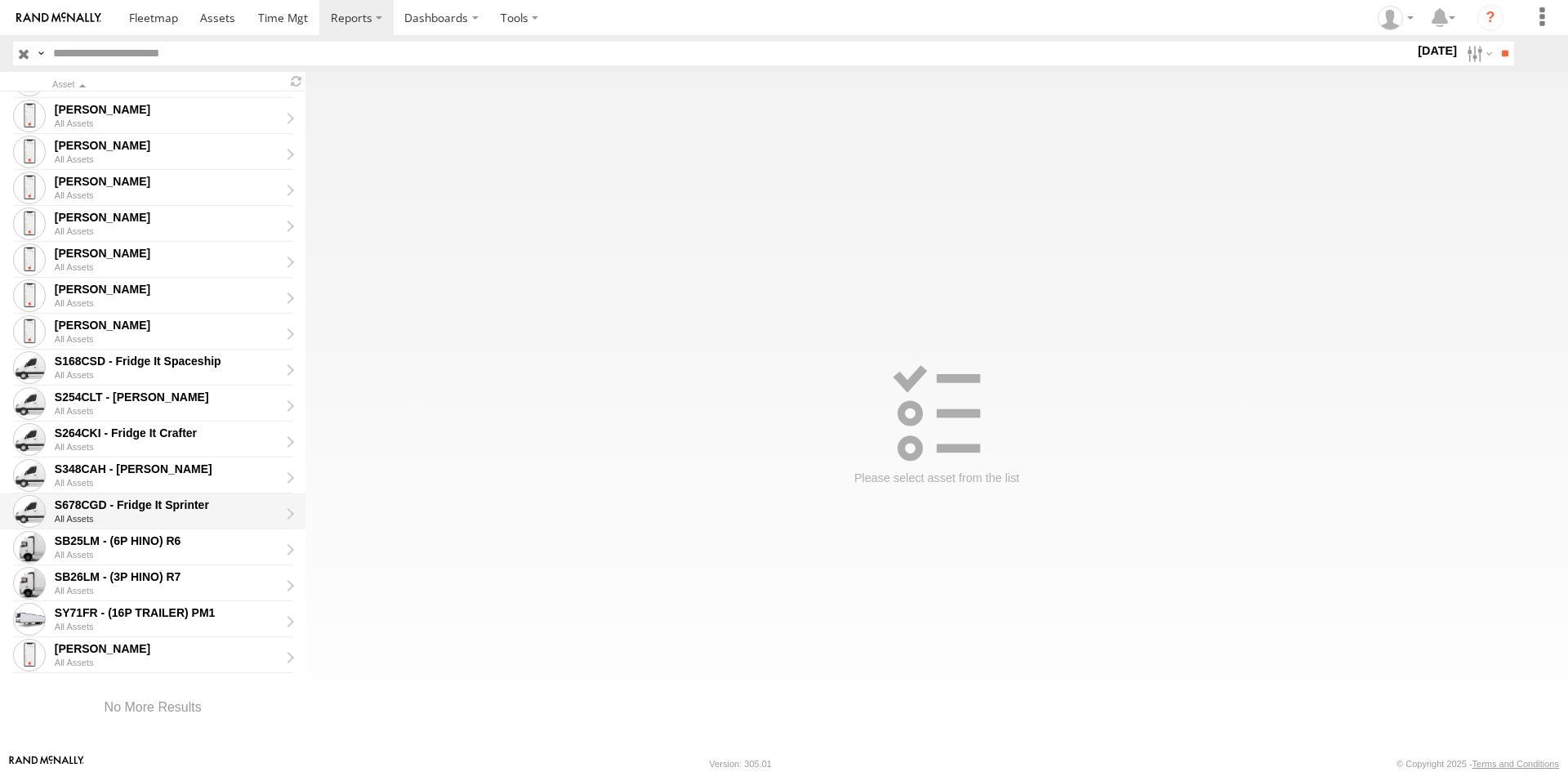
click at [192, 504] on div "S678CGD - Fridge It Sprinter" at bounding box center [167, 505] width 225 height 15
type input "**********"
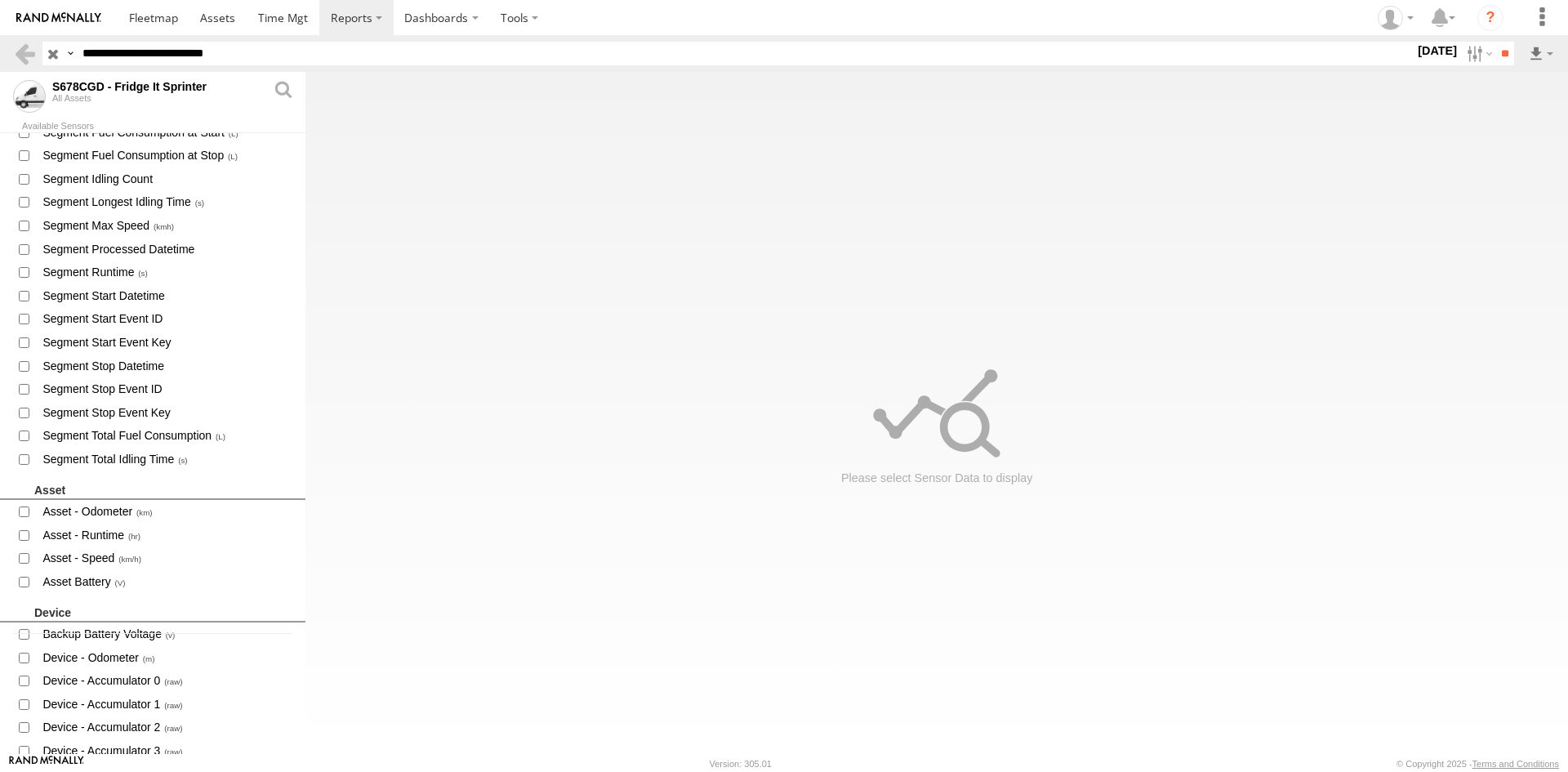
scroll to position [490, 0]
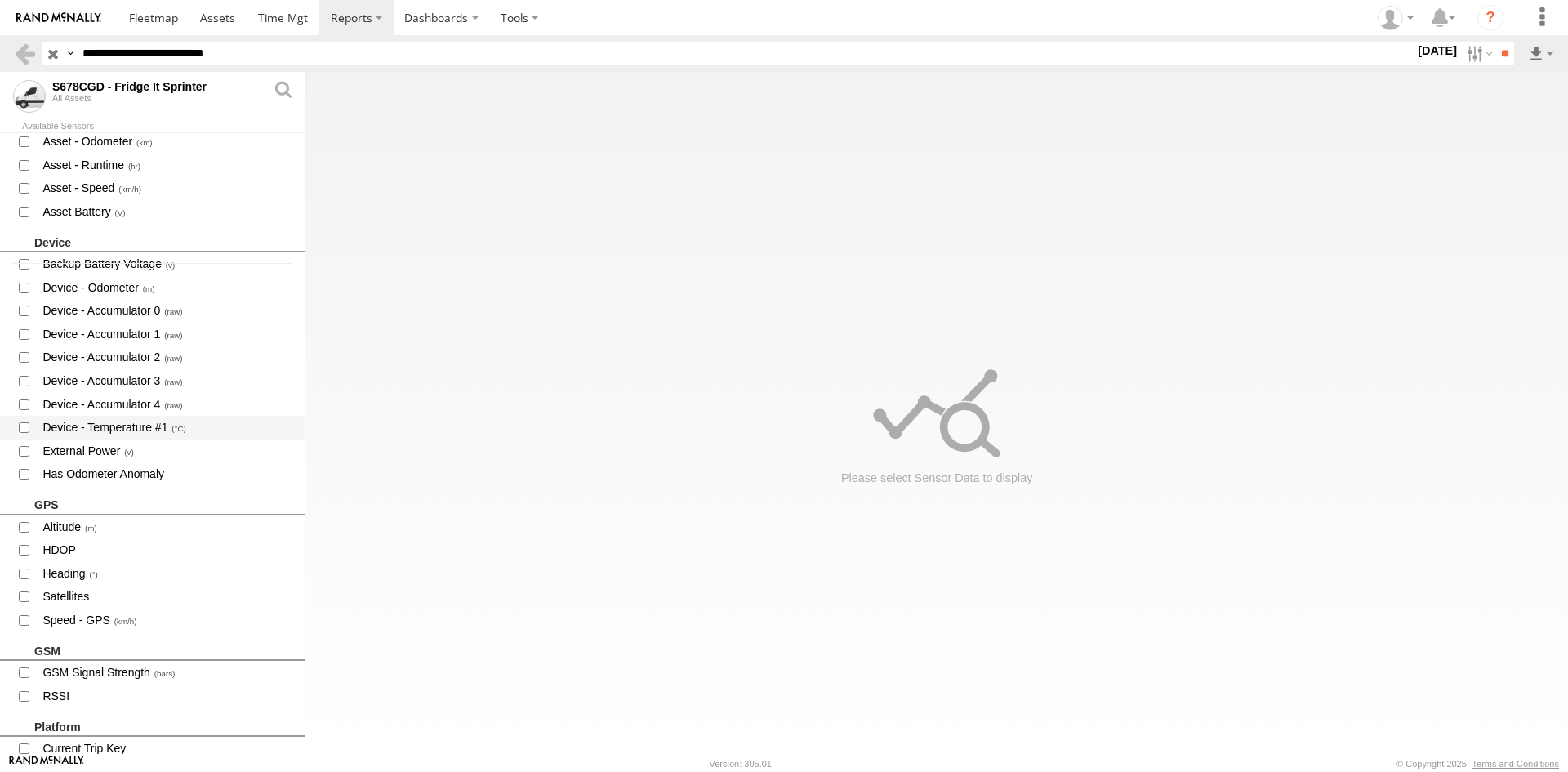
click at [149, 429] on span "Device - Temperature #1" at bounding box center [167, 427] width 252 height 20
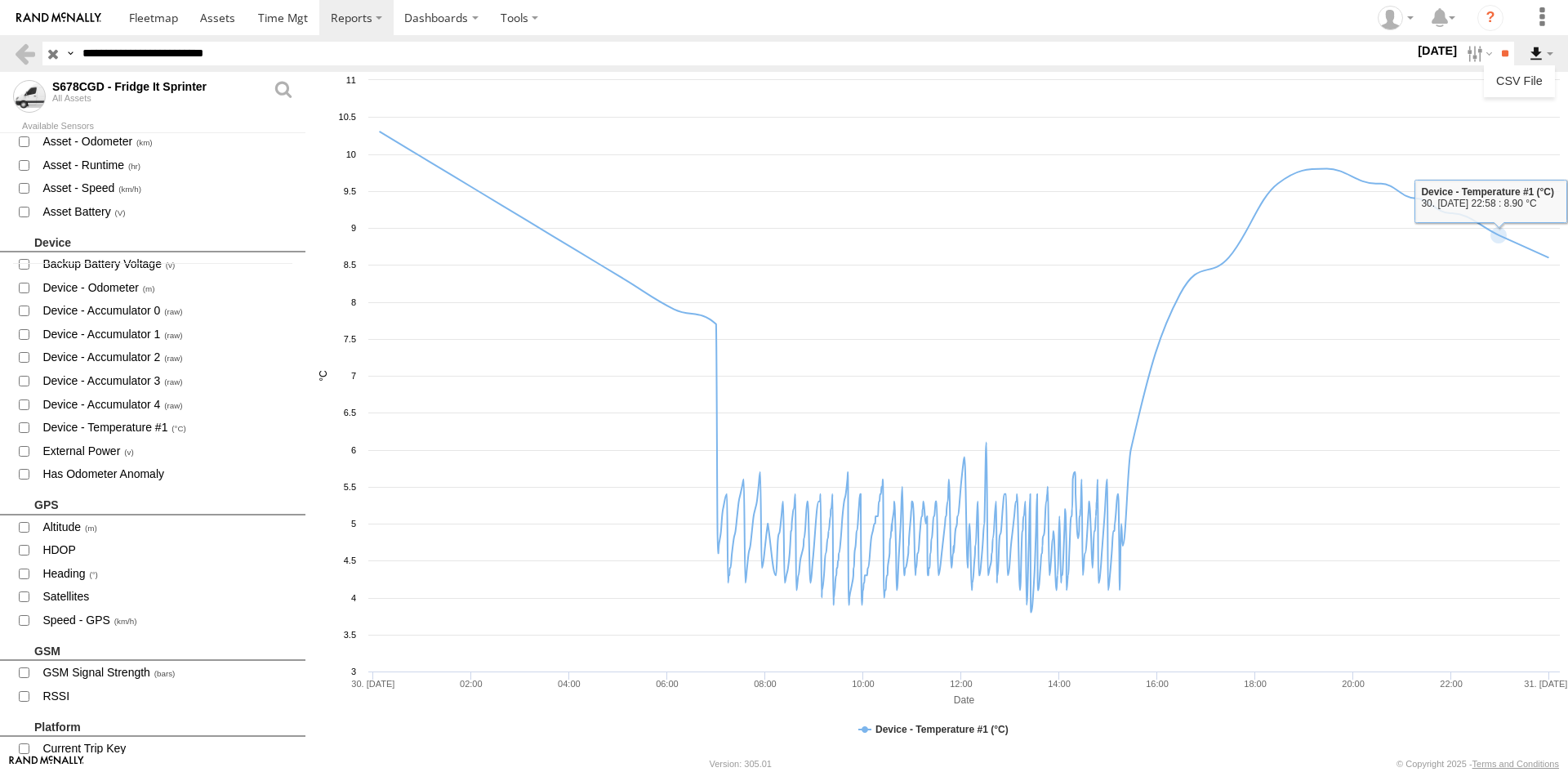
click at [1552, 59] on label at bounding box center [1541, 54] width 27 height 24
click at [1531, 77] on link "CSV File" at bounding box center [1520, 80] width 58 height 25
click at [19, 55] on link at bounding box center [25, 54] width 24 height 24
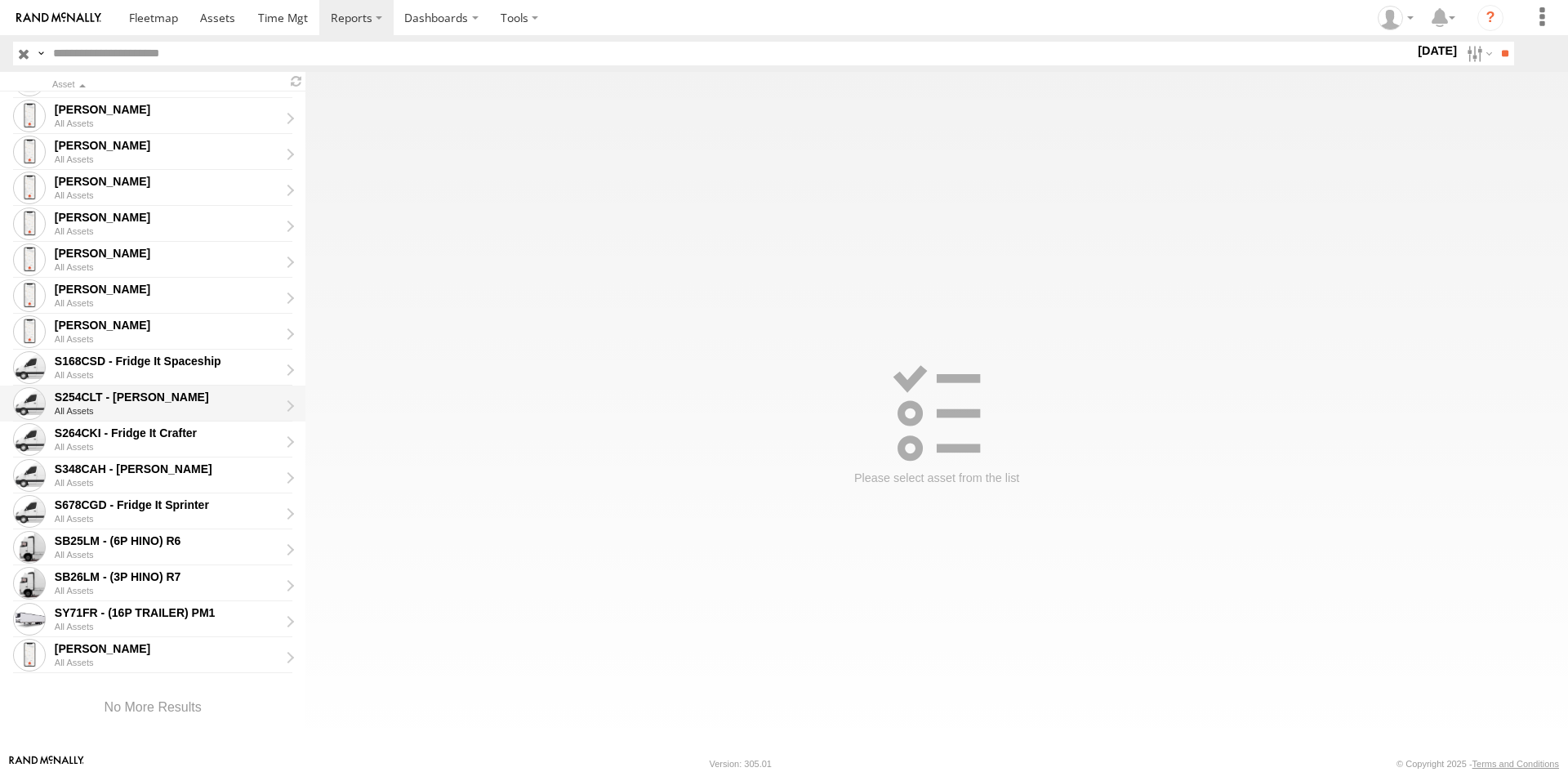
click at [199, 401] on div "S254CLT - [PERSON_NAME]" at bounding box center [167, 397] width 225 height 15
type input "**********"
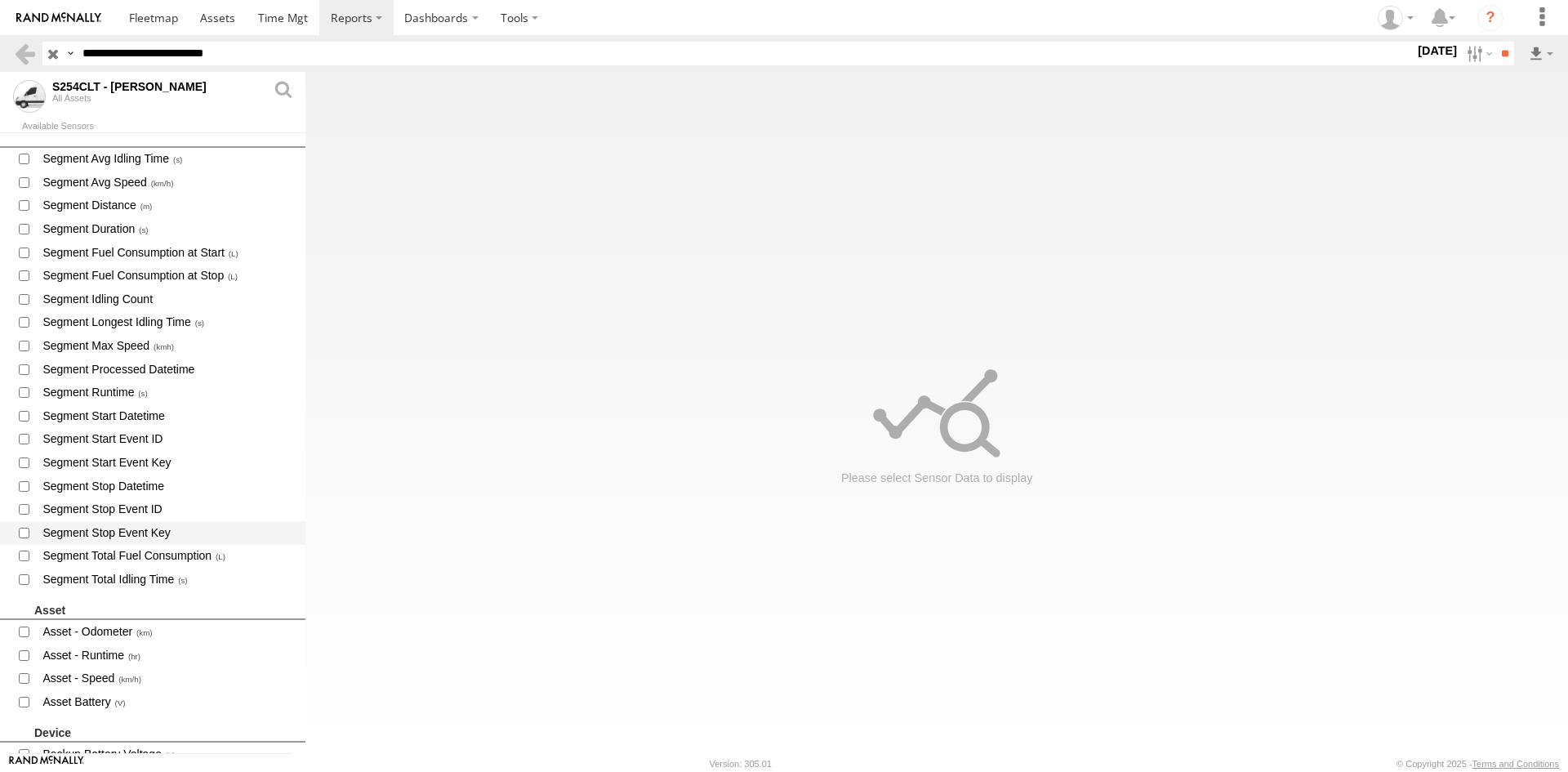
scroll to position [245, 0]
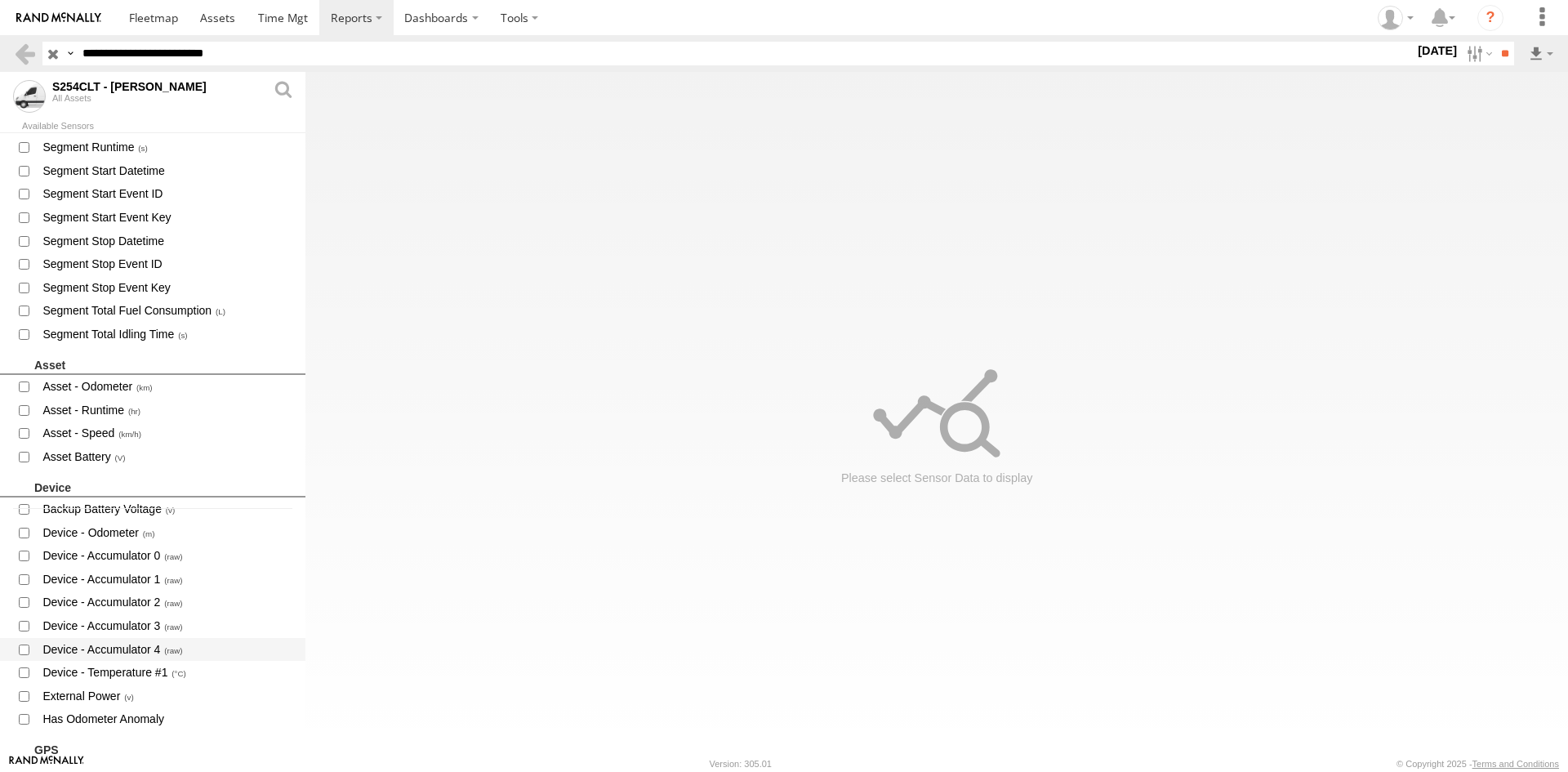
drag, startPoint x: 136, startPoint y: 668, endPoint x: 171, endPoint y: 649, distance: 39.8
click at [136, 669] on span "Device - Temperature #1" at bounding box center [167, 673] width 252 height 20
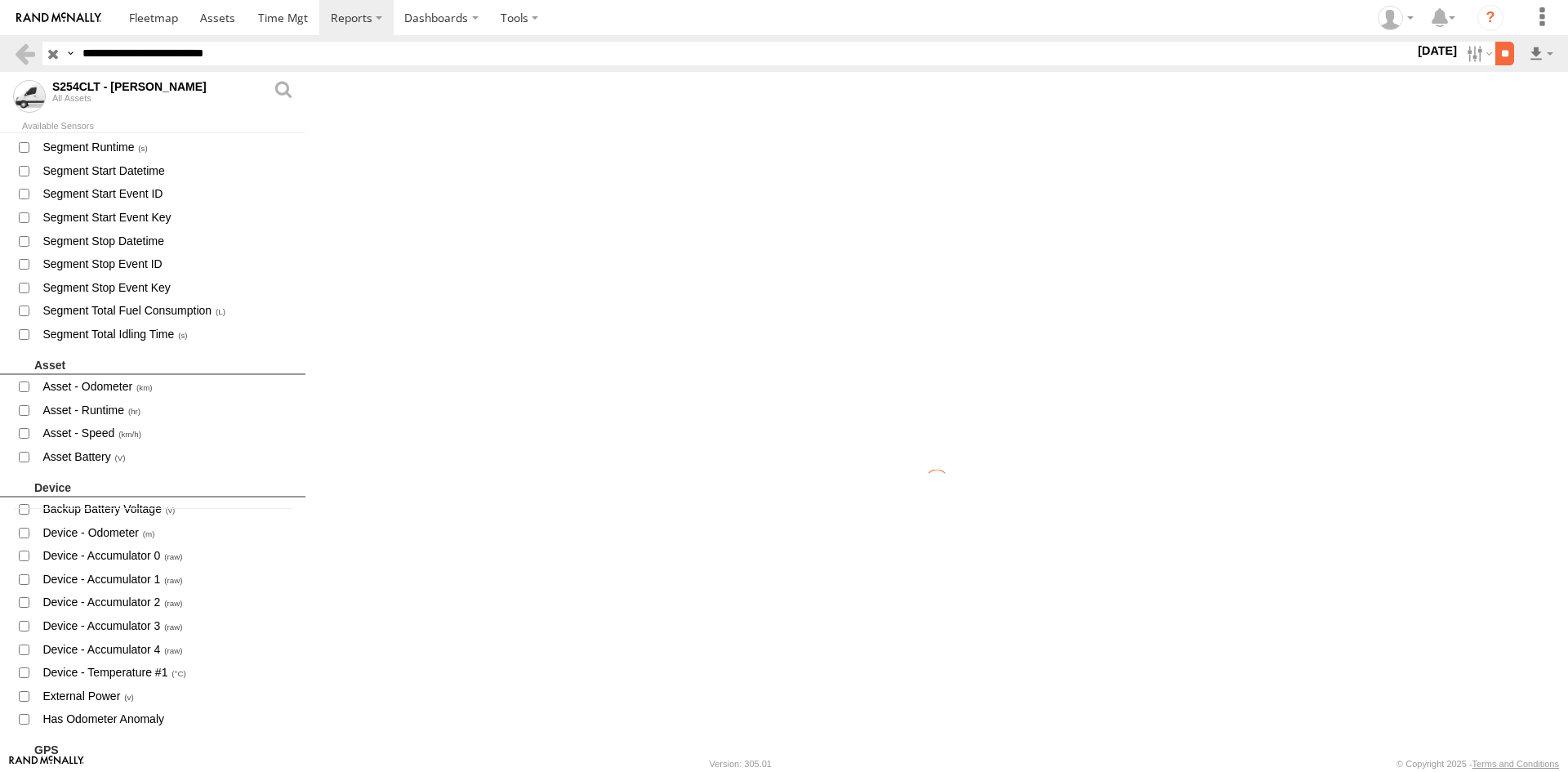
click at [1503, 56] on input "**" at bounding box center [1504, 54] width 19 height 24
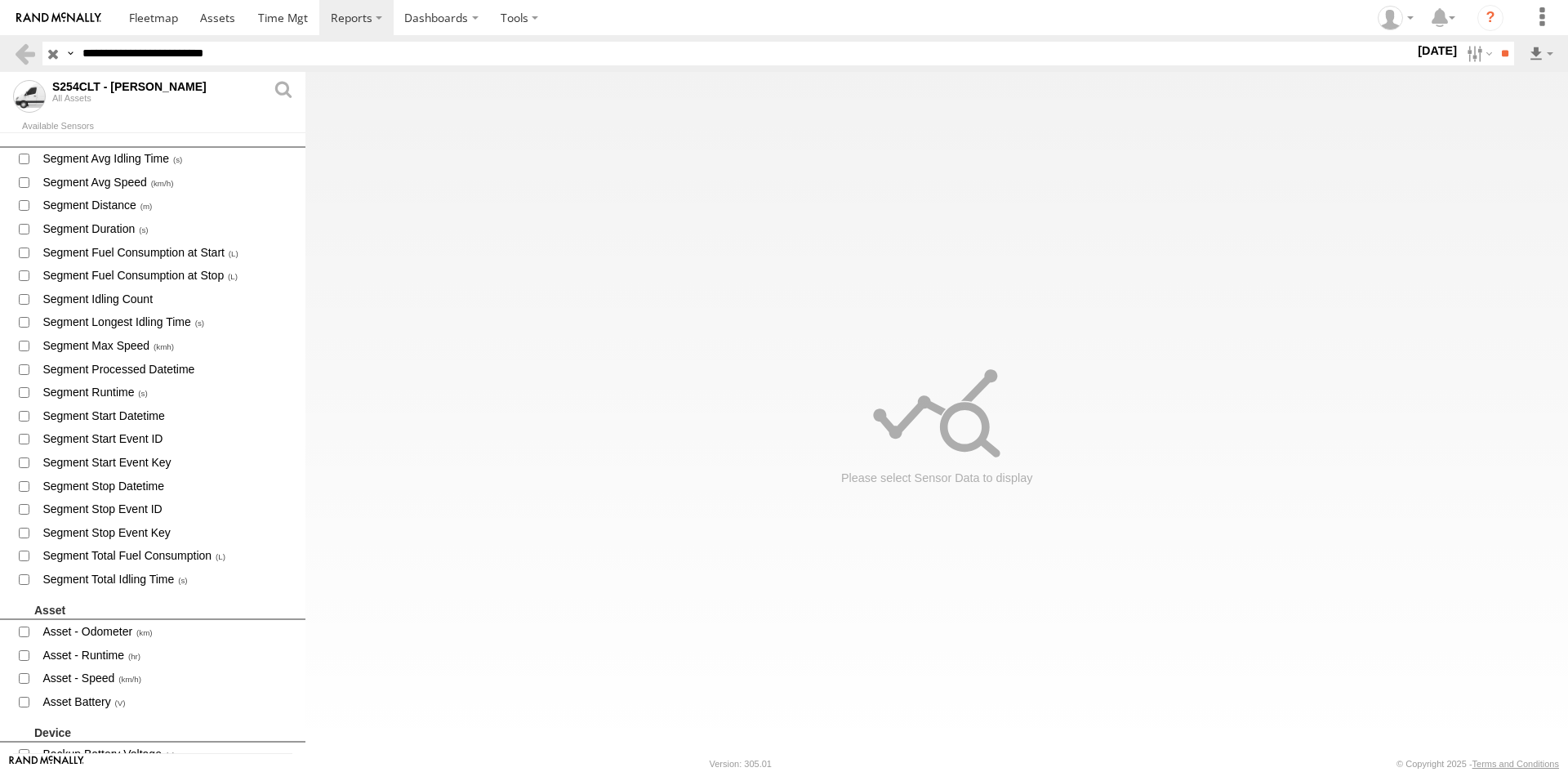
click at [0, 0] on label "Close" at bounding box center [0, 0] width 0 height 0
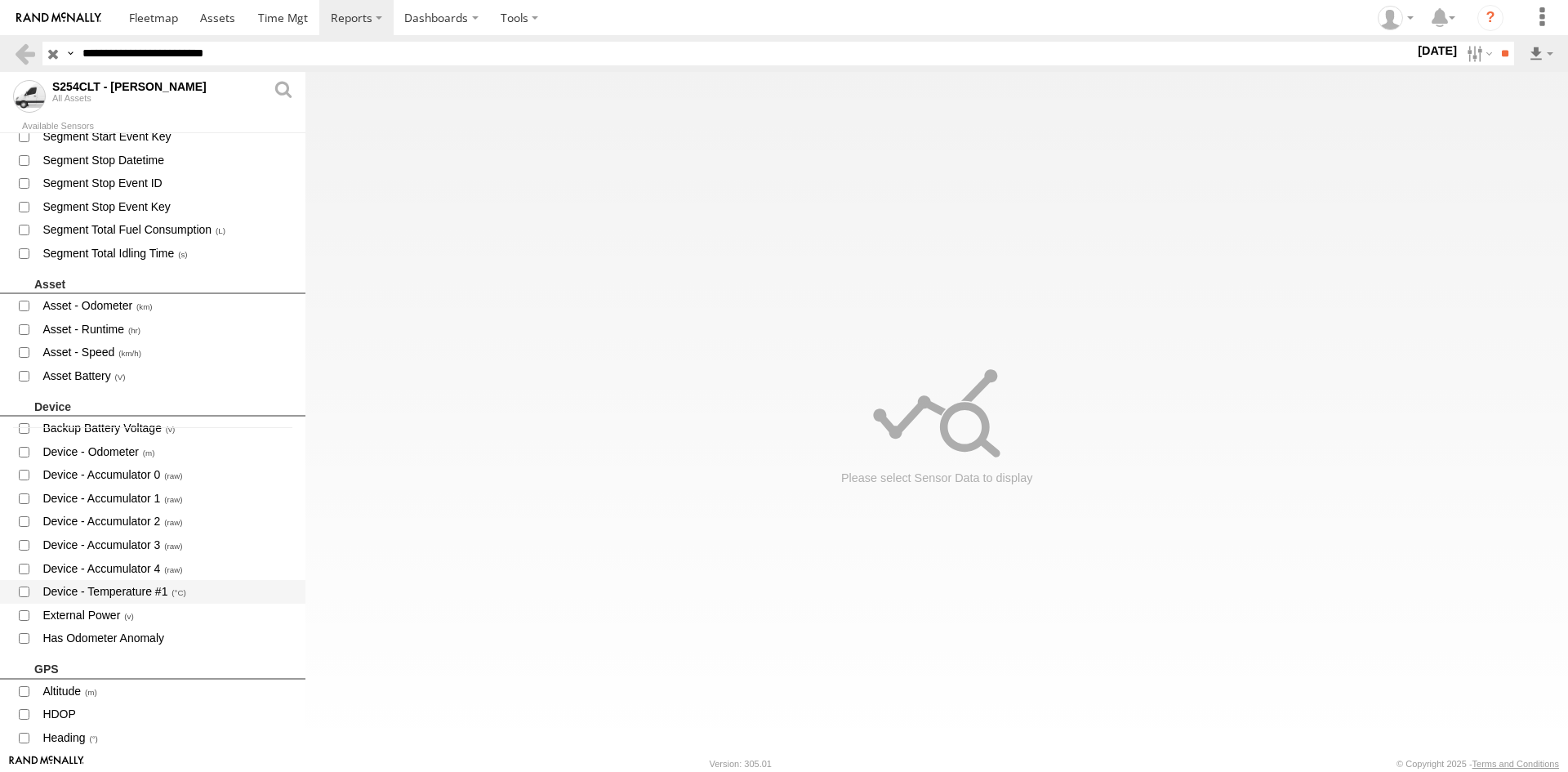
scroll to position [327, 0]
click at [139, 593] on span "Device - Temperature #1" at bounding box center [167, 591] width 252 height 20
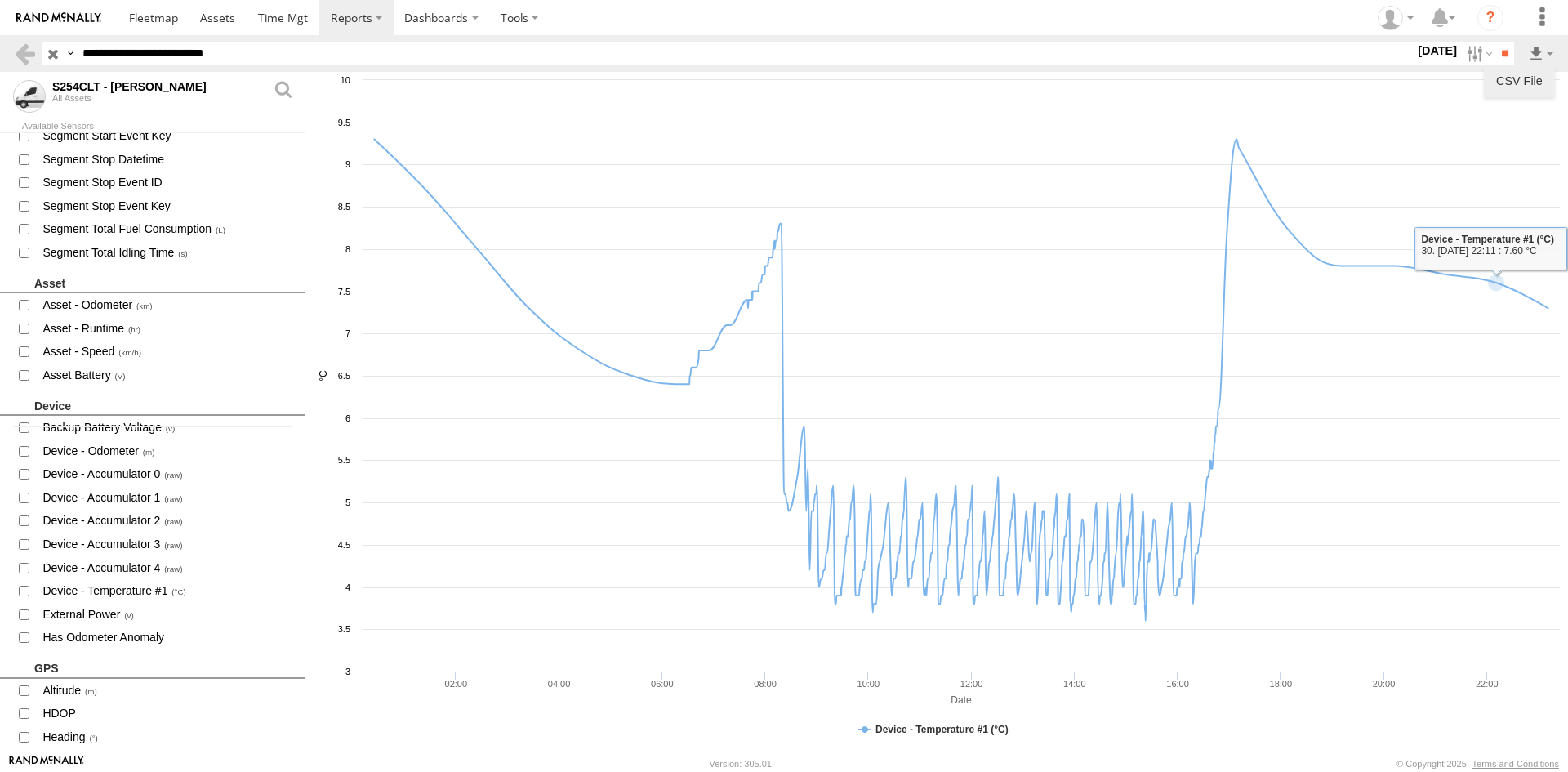
click at [1525, 76] on link "CSV File" at bounding box center [1520, 80] width 58 height 25
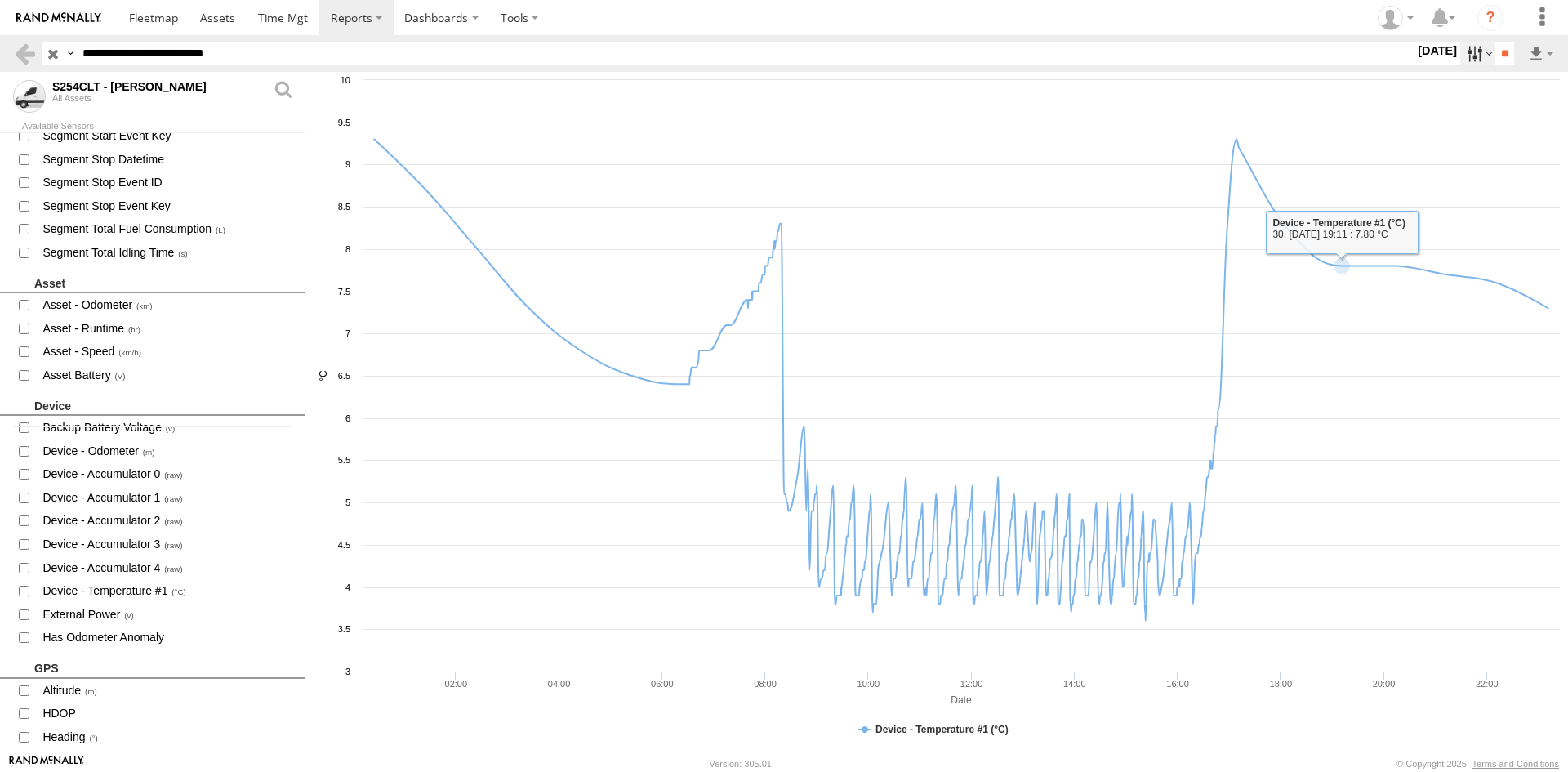
click at [1475, 47] on label at bounding box center [1478, 54] width 36 height 24
click at [0, 0] on label at bounding box center [0, 0] width 0 height 0
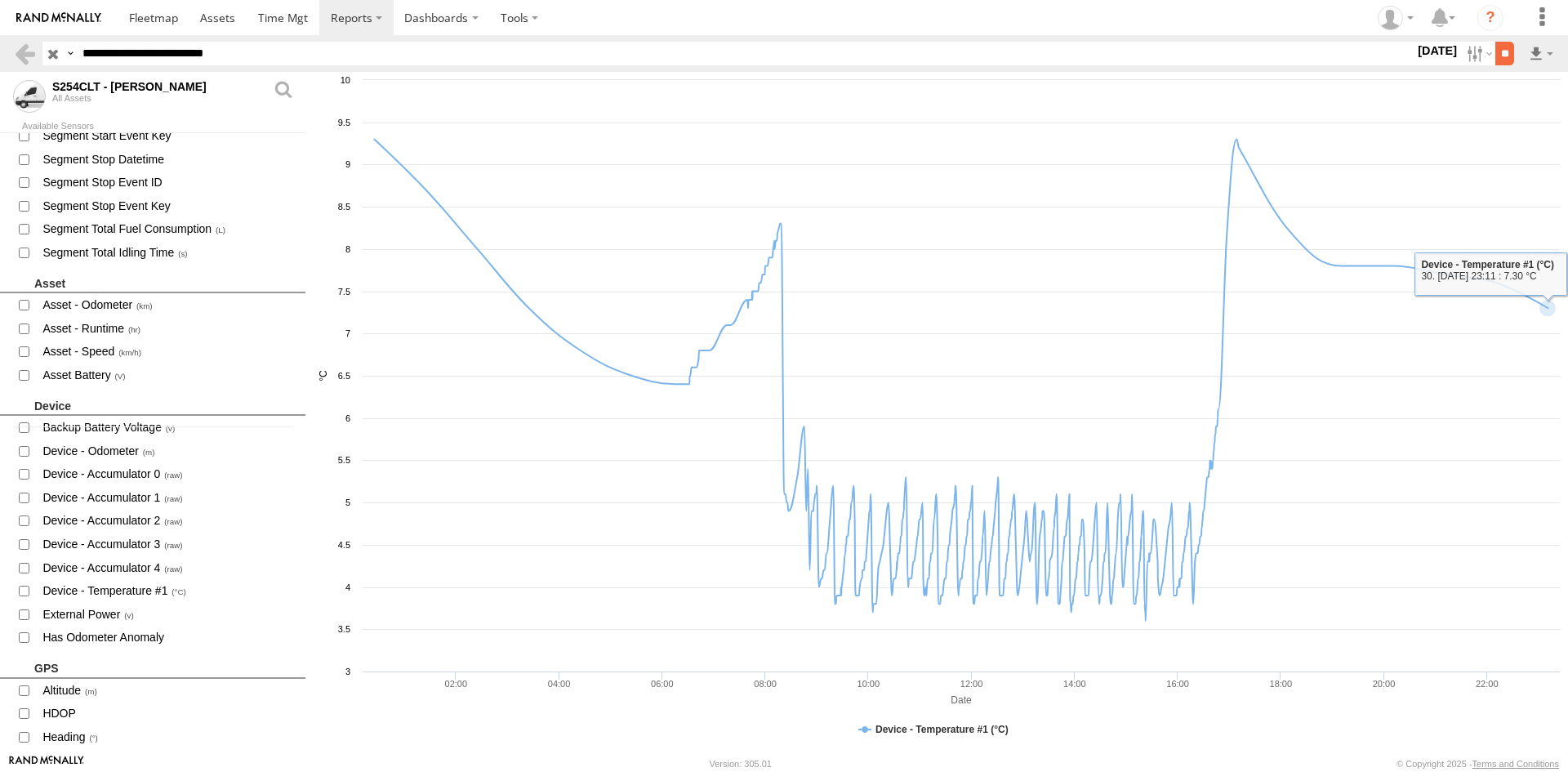
click at [1499, 57] on input "**" at bounding box center [1504, 54] width 19 height 24
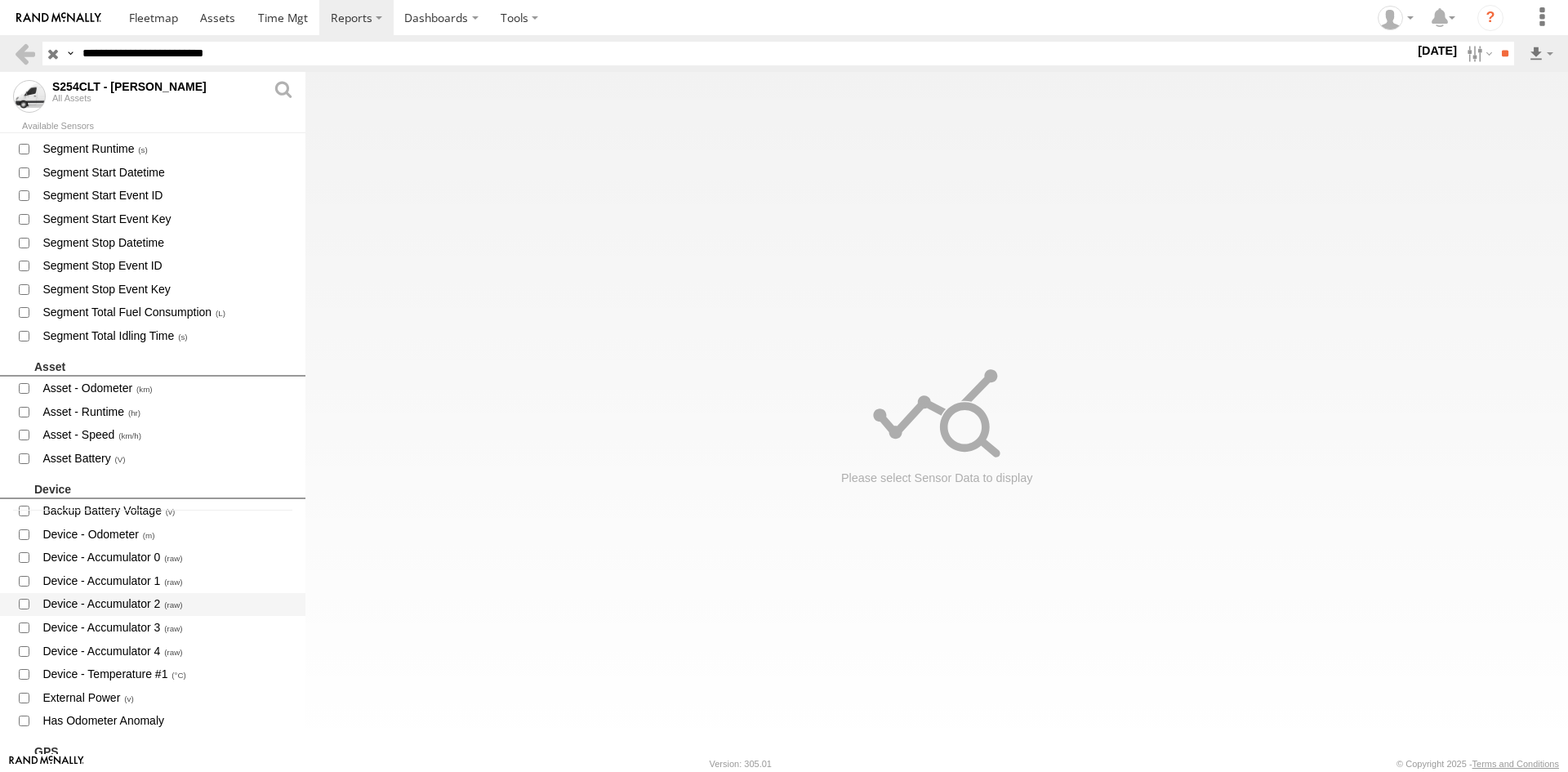
scroll to position [245, 0]
click at [136, 676] on span "Device - Temperature #1" at bounding box center [167, 673] width 252 height 20
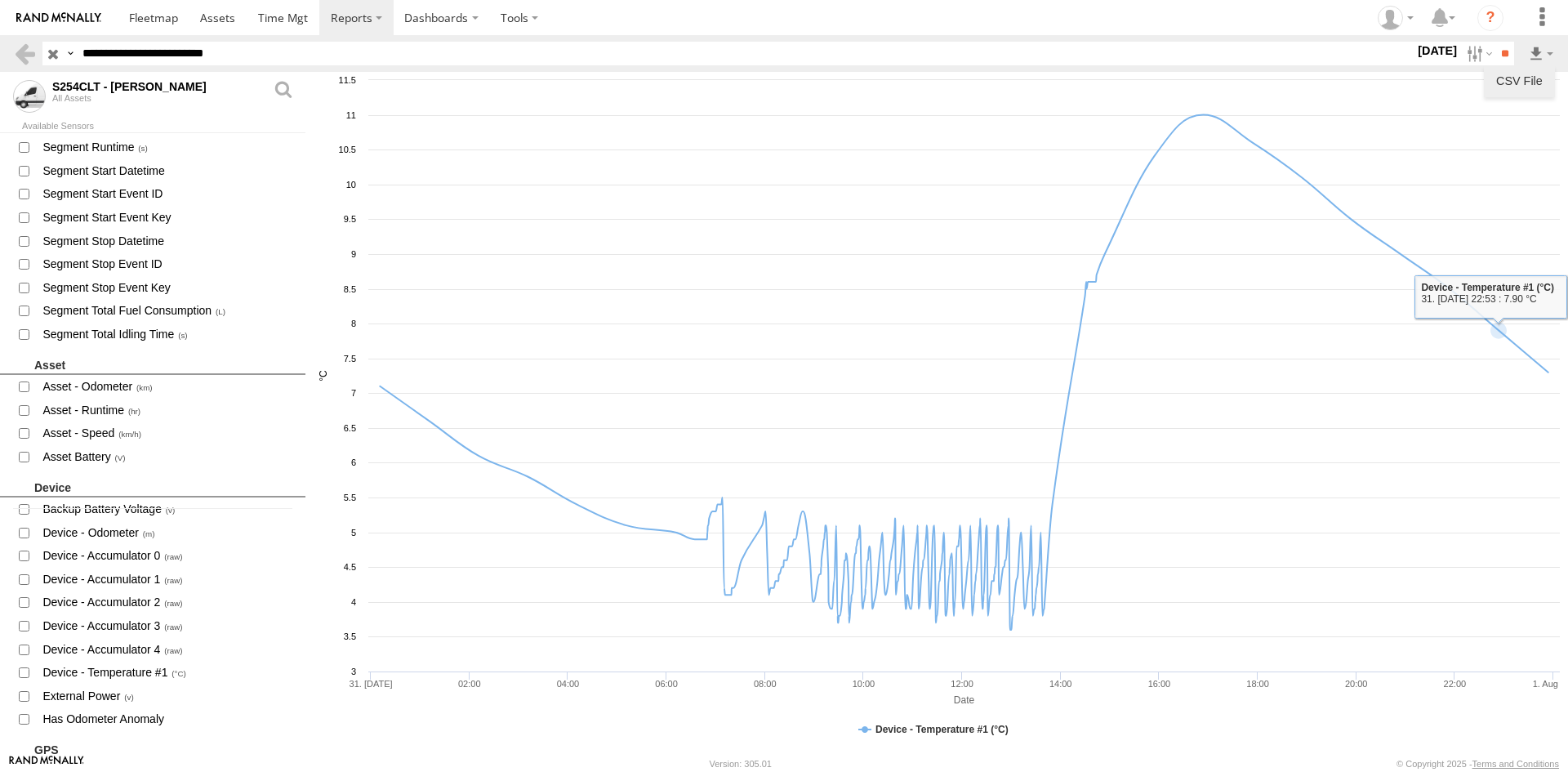
click at [1515, 77] on link "CSV File" at bounding box center [1520, 80] width 58 height 25
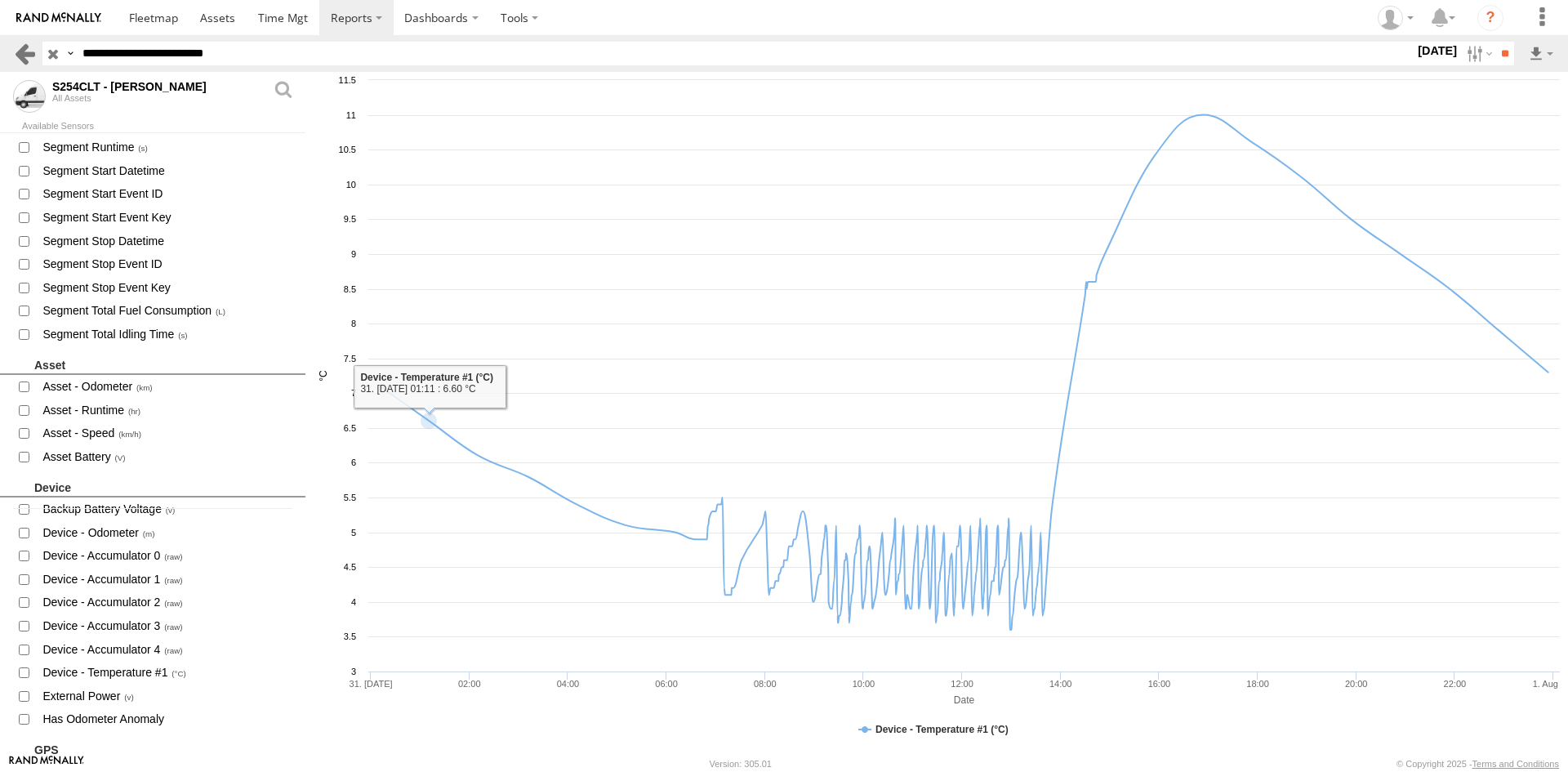
click at [16, 57] on link at bounding box center [25, 54] width 24 height 24
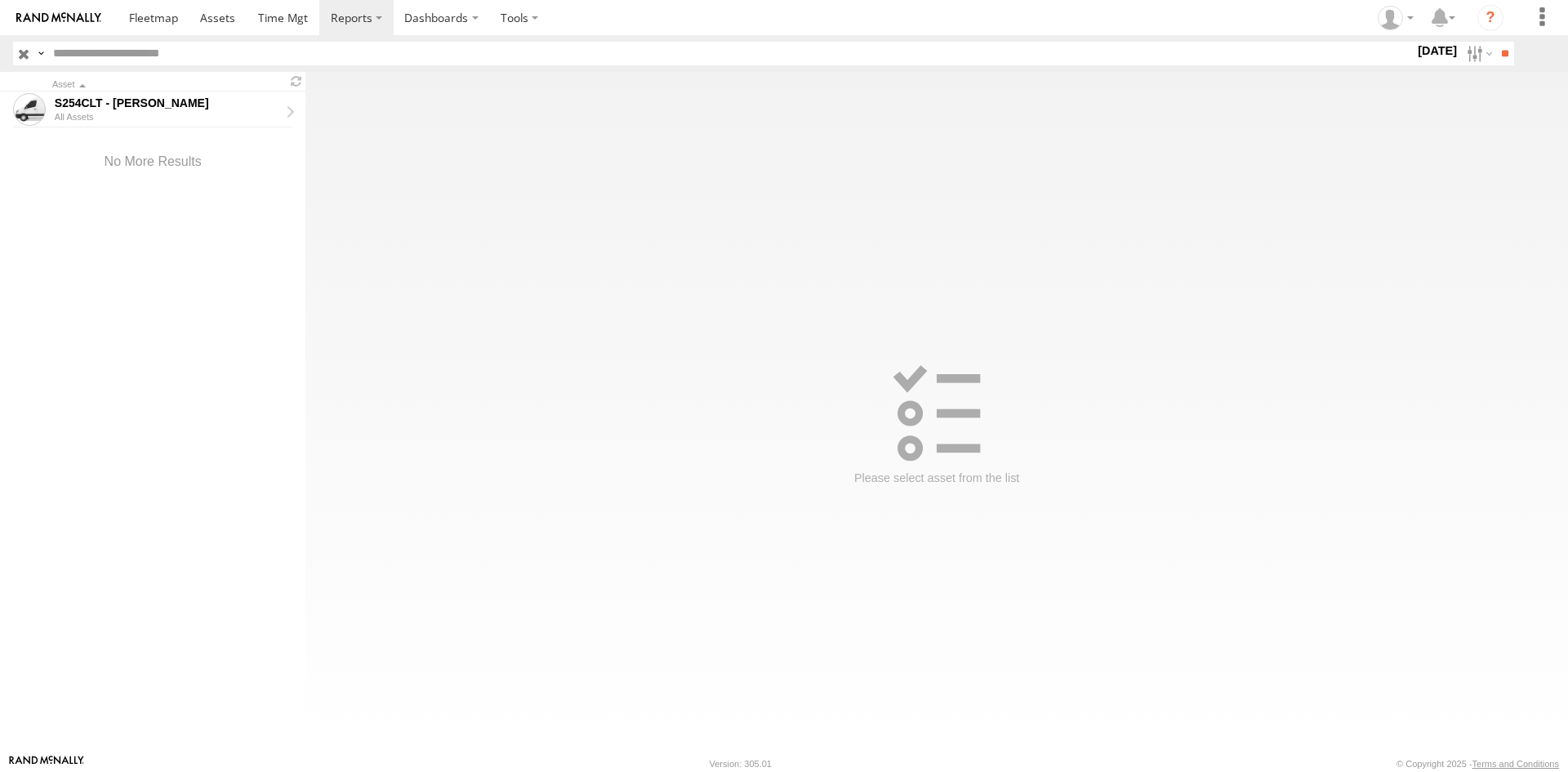
click at [22, 61] on input "button" at bounding box center [23, 54] width 21 height 24
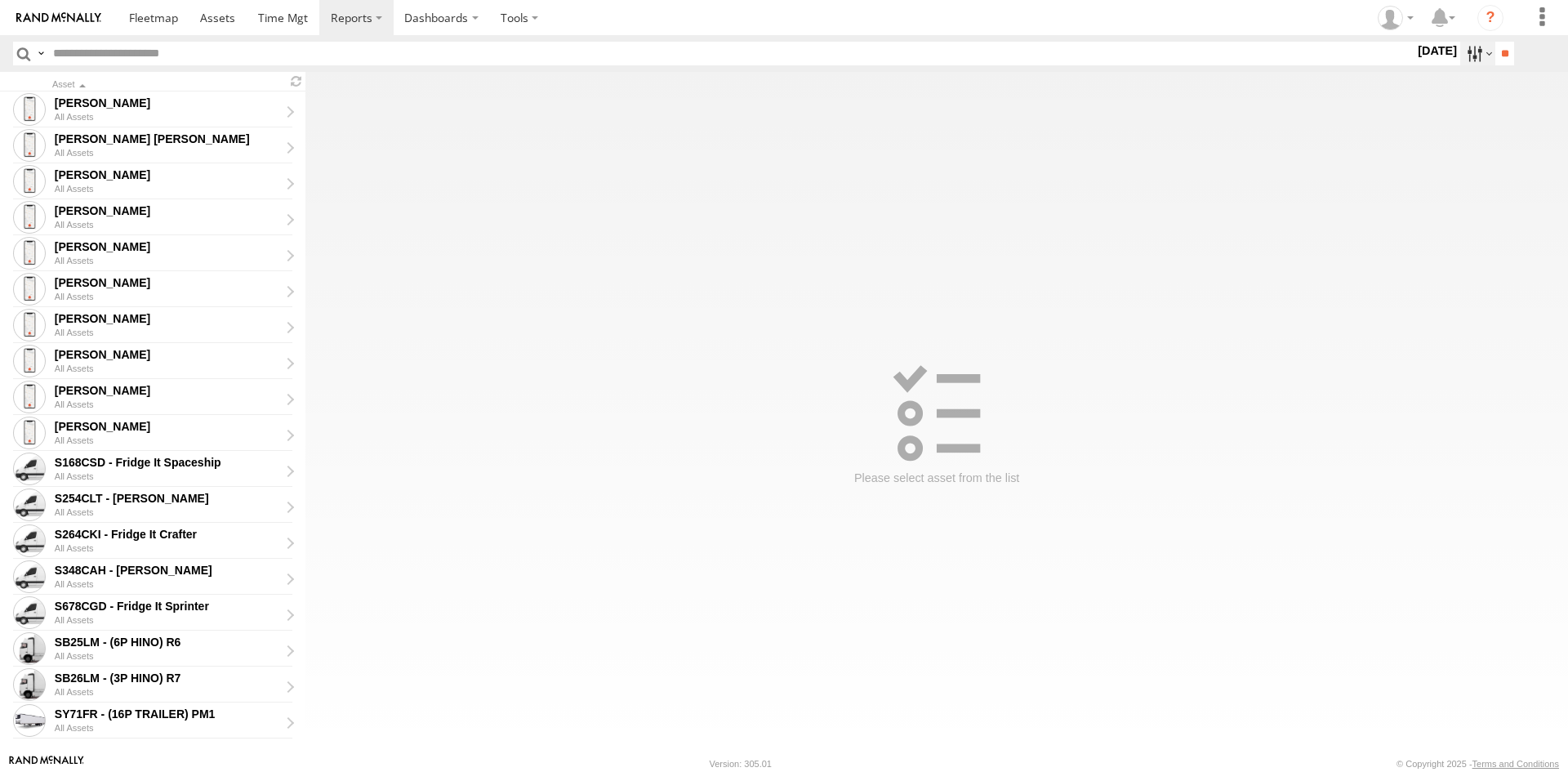
click at [1466, 61] on label at bounding box center [1478, 54] width 36 height 24
click at [0, 0] on label at bounding box center [0, 0] width 0 height 0
click at [1504, 48] on input "**" at bounding box center [1504, 54] width 19 height 24
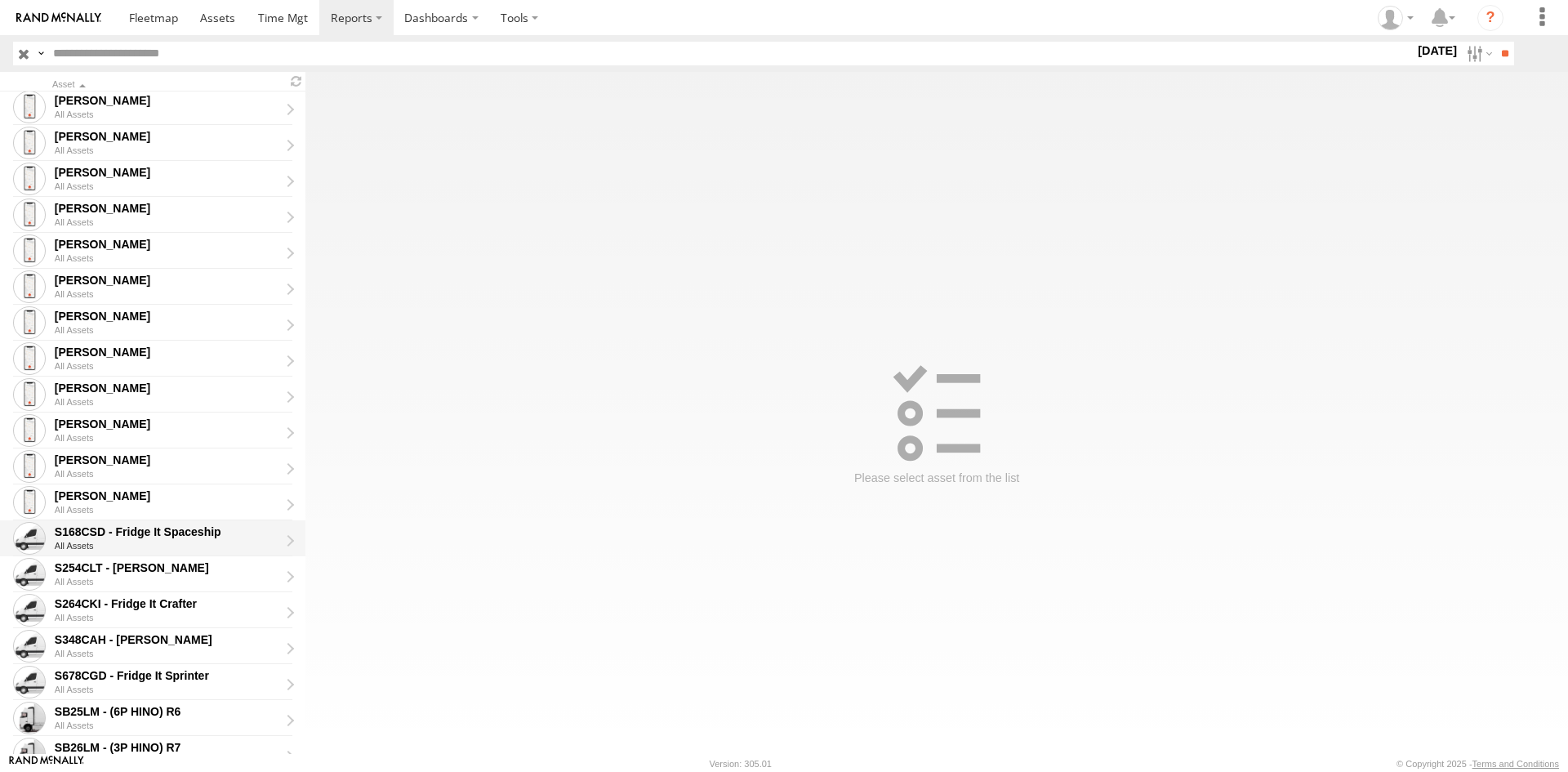
scroll to position [163, 0]
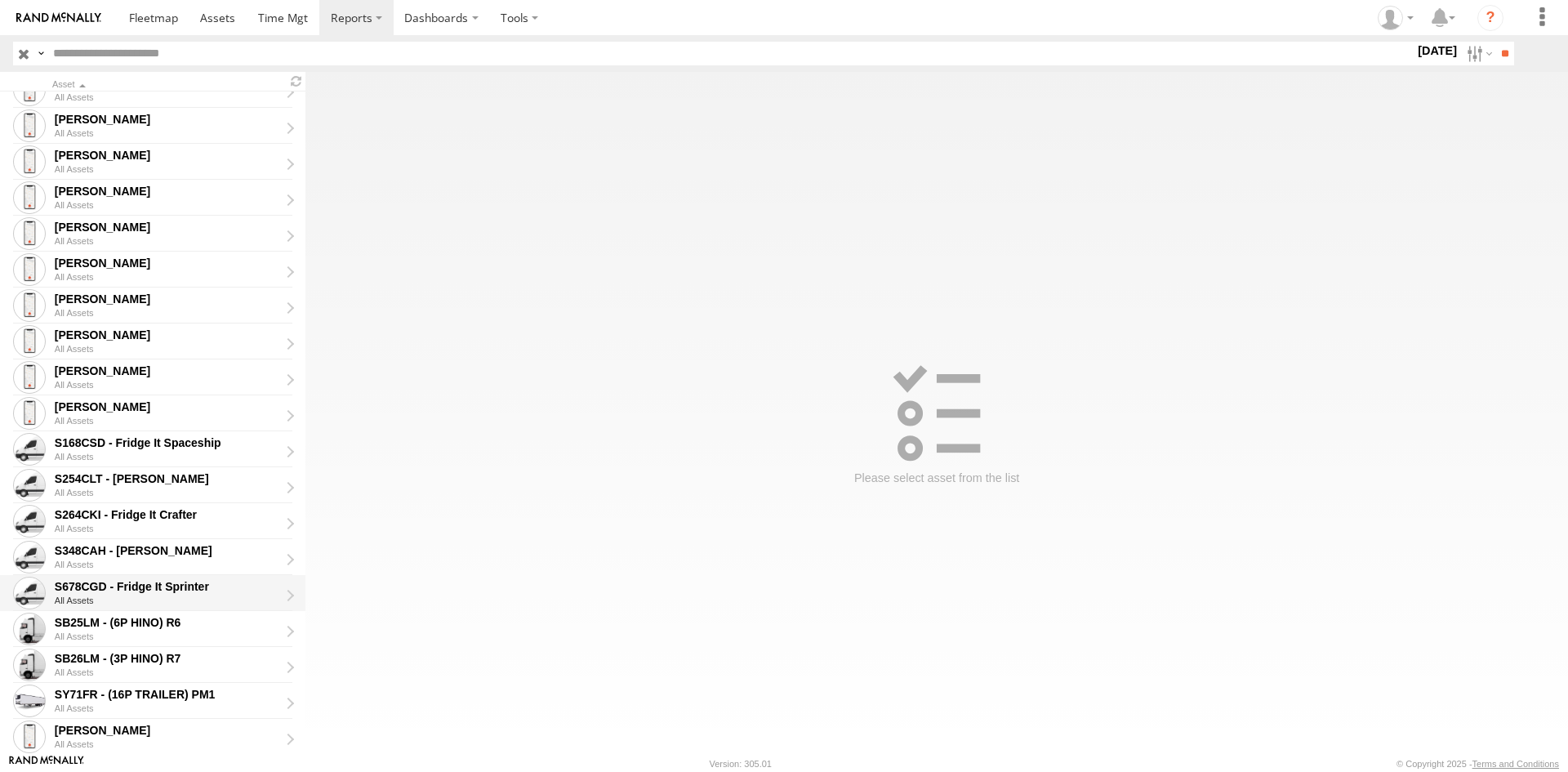
click at [158, 585] on div "S678CGD - Fridge It Sprinter" at bounding box center [167, 587] width 225 height 15
type input "**********"
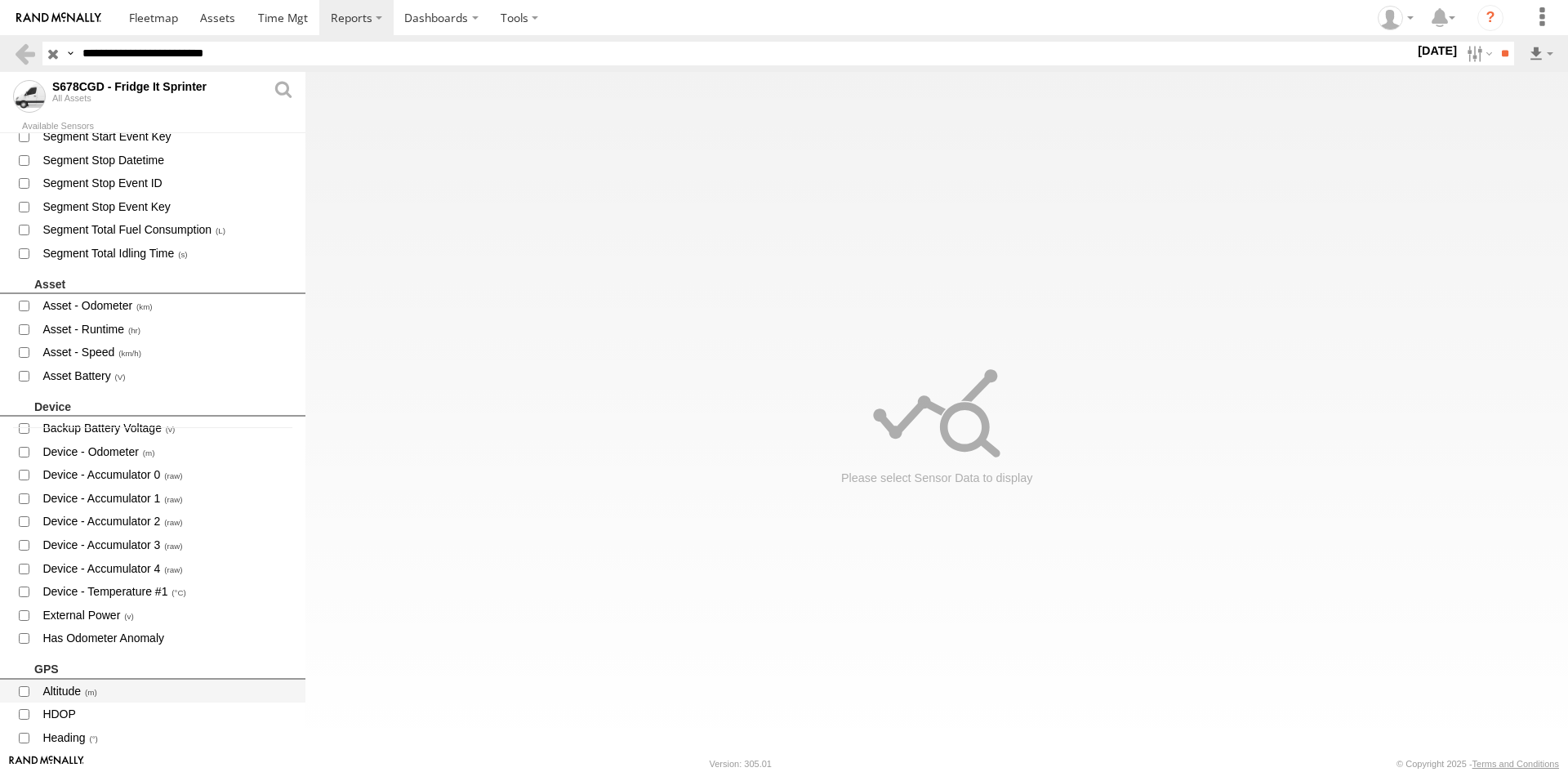
scroll to position [327, 0]
click at [122, 587] on span "Device - Temperature #1" at bounding box center [167, 591] width 252 height 20
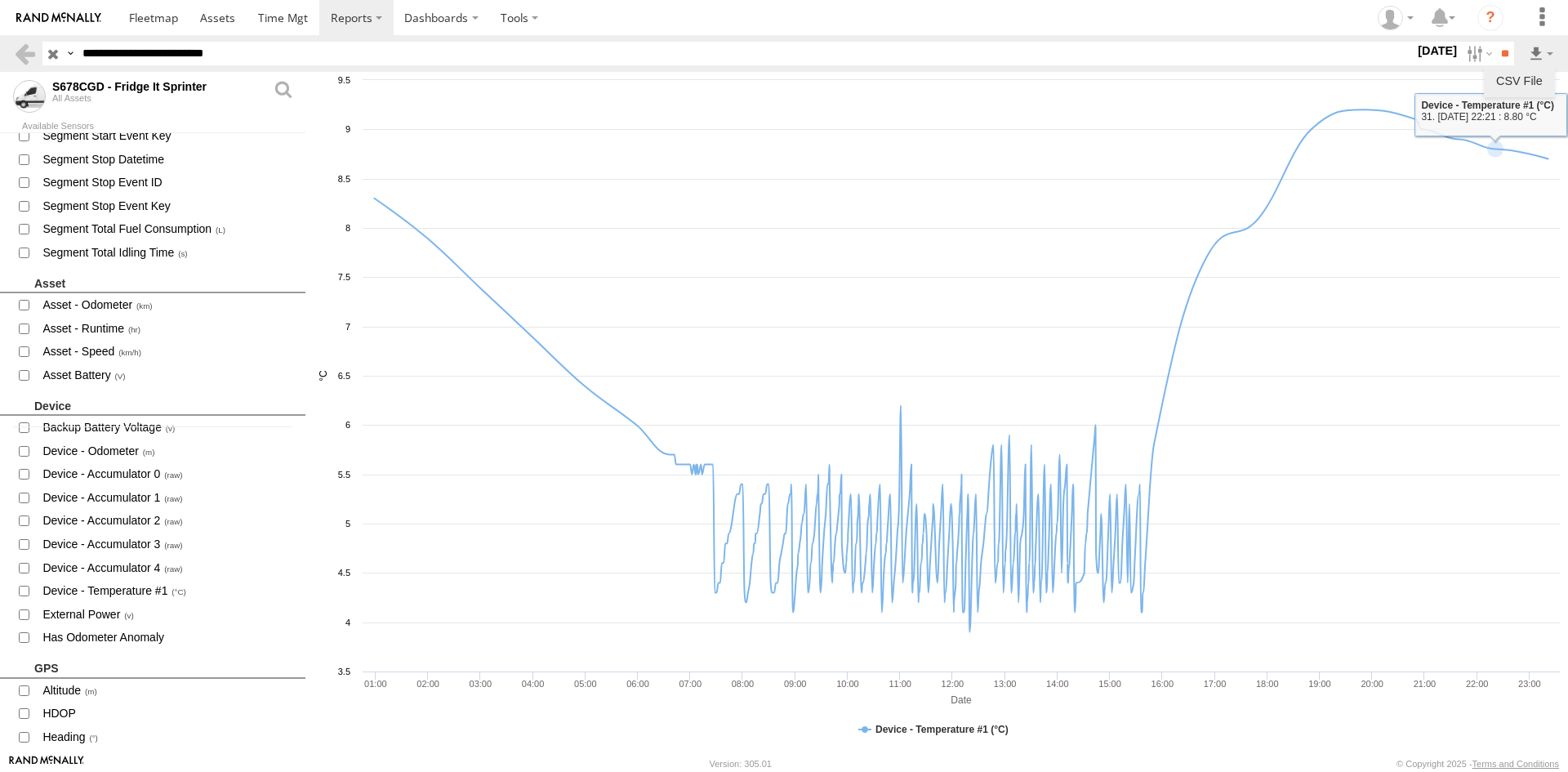
click at [1529, 83] on link "CSV File" at bounding box center [1520, 80] width 58 height 25
